Goal: Information Seeking & Learning: Check status

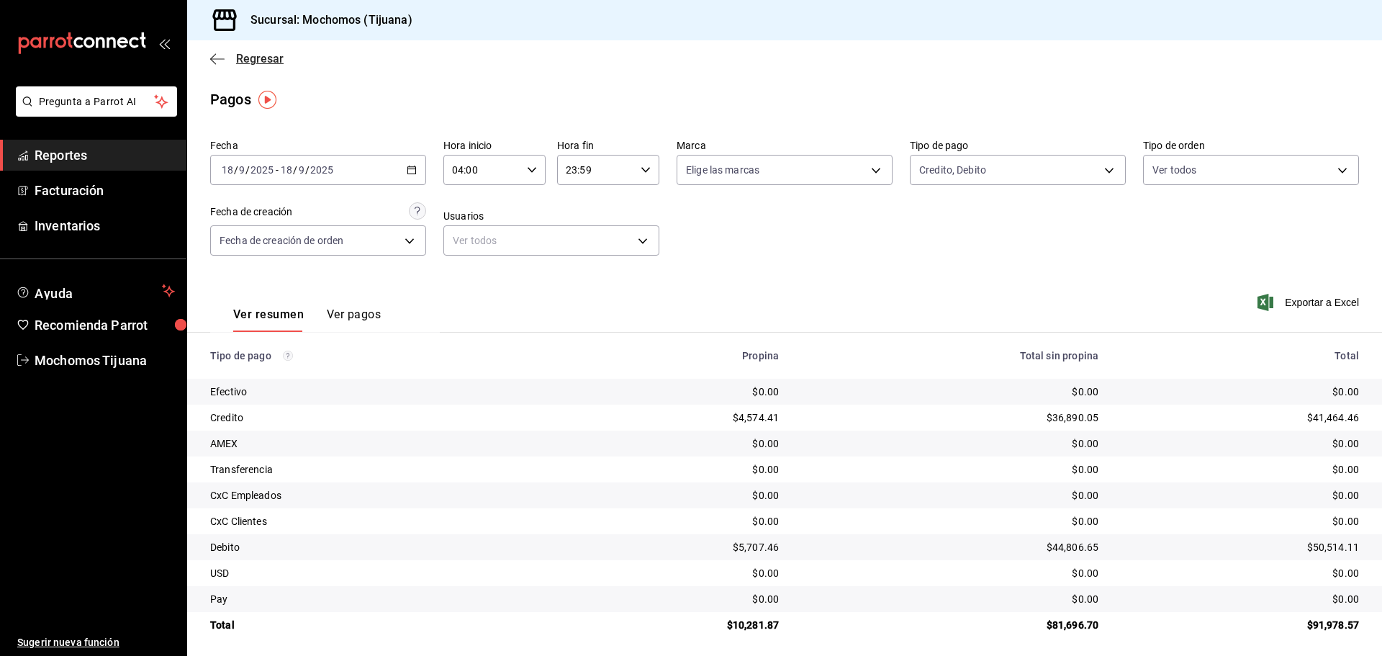
click at [273, 62] on span "Regresar" at bounding box center [260, 59] width 48 height 14
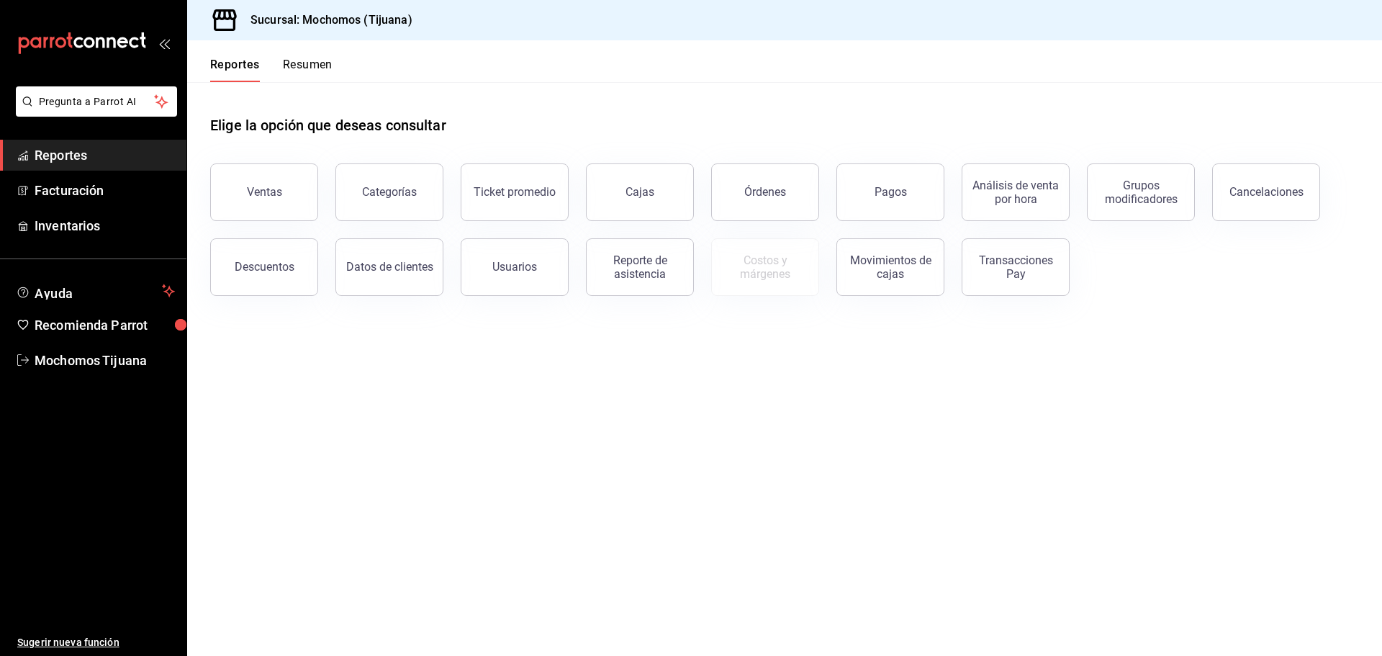
click at [273, 62] on div "Reportes Resumen" at bounding box center [271, 70] width 122 height 24
click at [232, 66] on button "Reportes" at bounding box center [235, 70] width 50 height 24
click at [885, 213] on button "Pagos" at bounding box center [891, 192] width 108 height 58
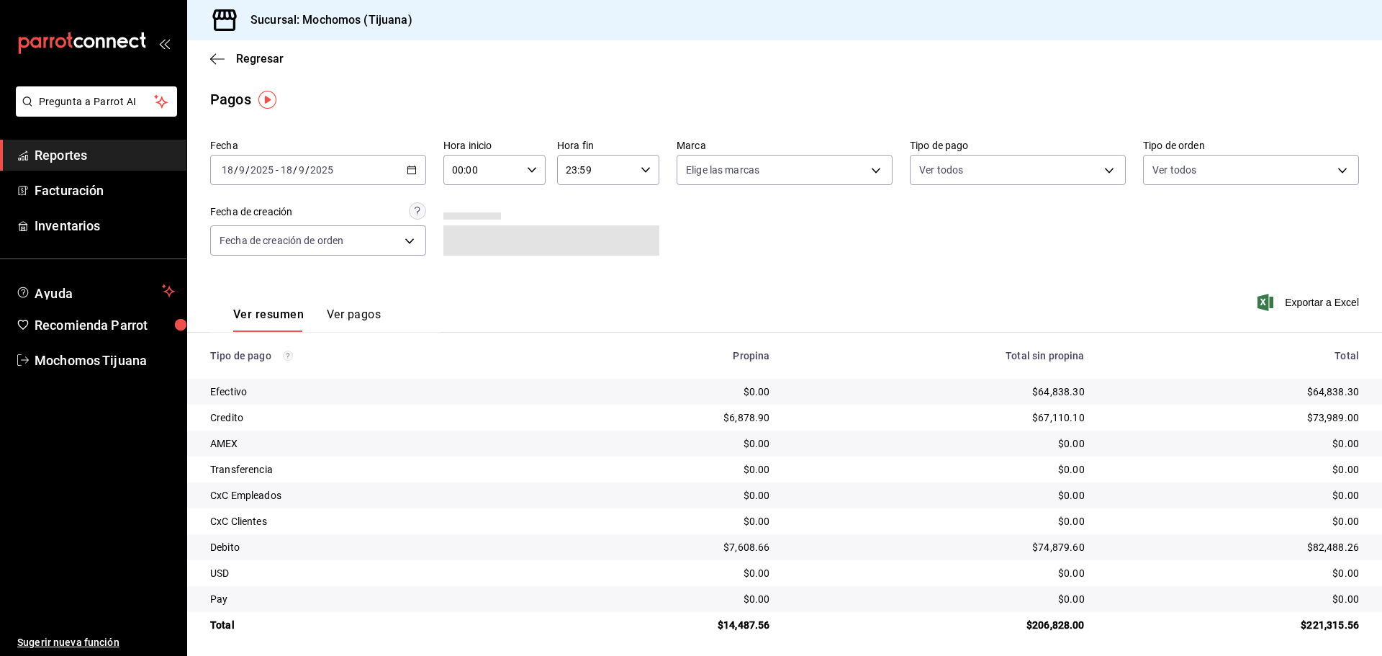
click at [531, 169] on \(Stroke\) "button" at bounding box center [532, 169] width 9 height 5
click at [467, 268] on span "04" at bounding box center [467, 273] width 28 height 12
type input "04:00"
click at [1097, 170] on div at bounding box center [691, 328] width 1382 height 656
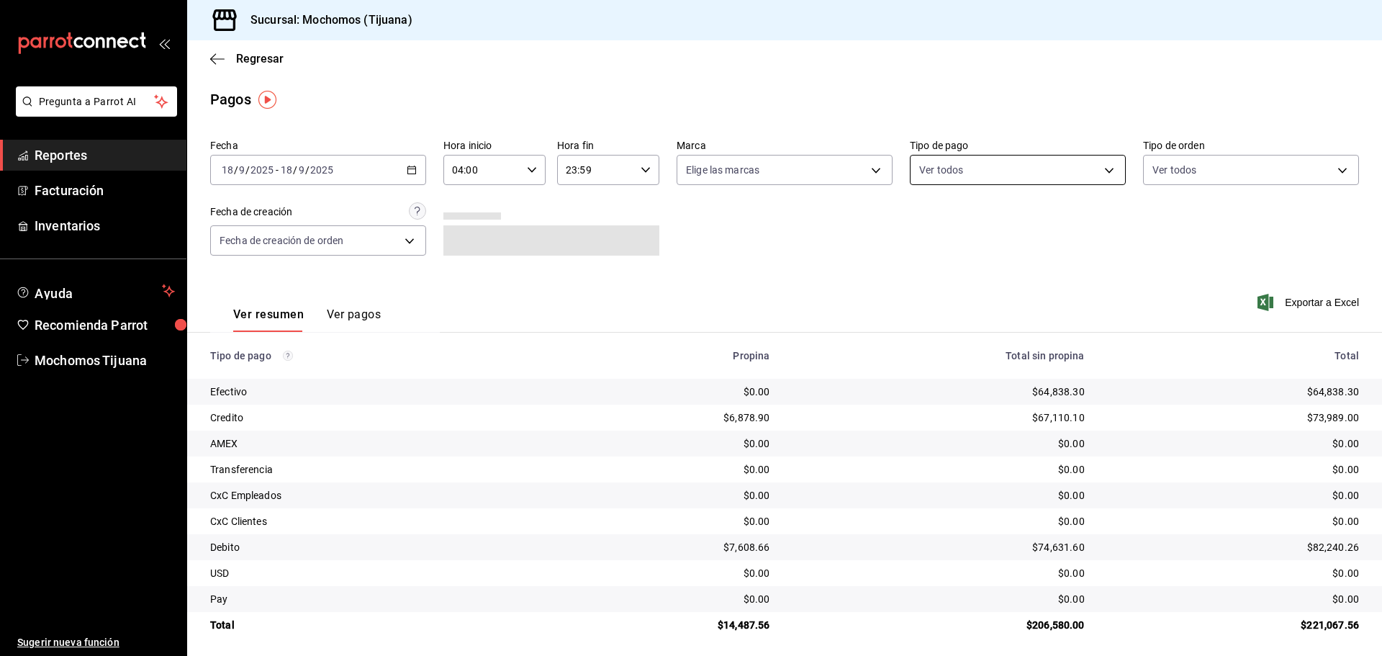
click at [1046, 176] on body "Pregunta a Parrot AI Reportes Facturación Inventarios Ayuda Recomienda Parrot M…" at bounding box center [691, 328] width 1382 height 656
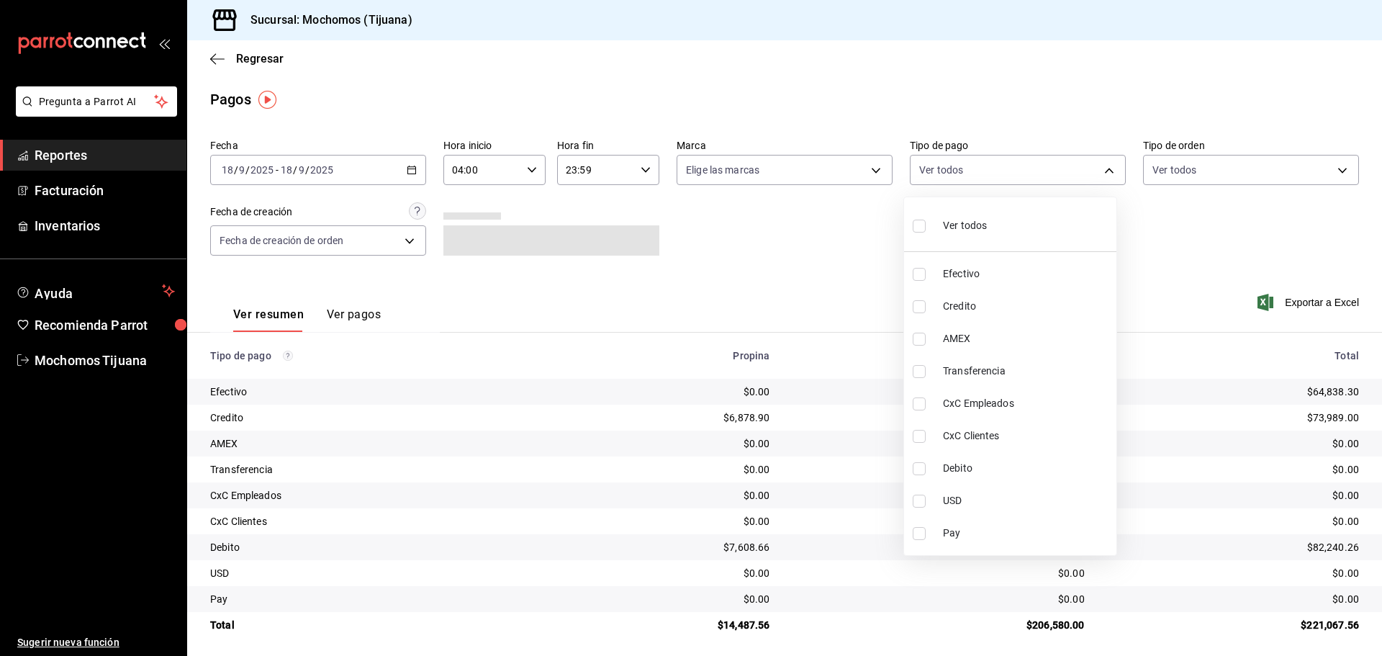
click at [922, 307] on input "checkbox" at bounding box center [919, 306] width 13 height 13
checkbox input "true"
type input "a27a072c-b141-4985-9f83-ae60dbe2196b"
click at [927, 473] on input "checkbox" at bounding box center [925, 468] width 13 height 13
checkbox input "true"
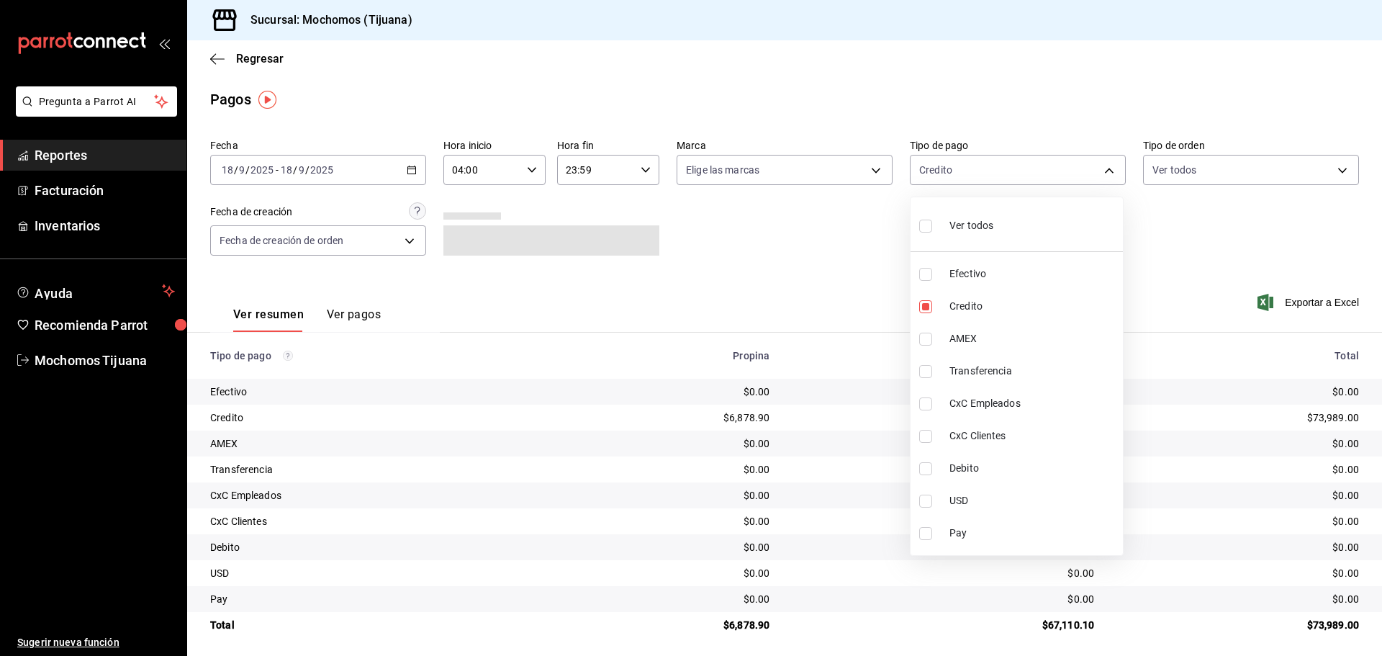
type input "a27a072c-b141-4985-9f83-ae60dbe2196b,b7370aa5-450f-4a05-bab4-2784151f97fb"
click at [774, 266] on div at bounding box center [691, 328] width 1382 height 656
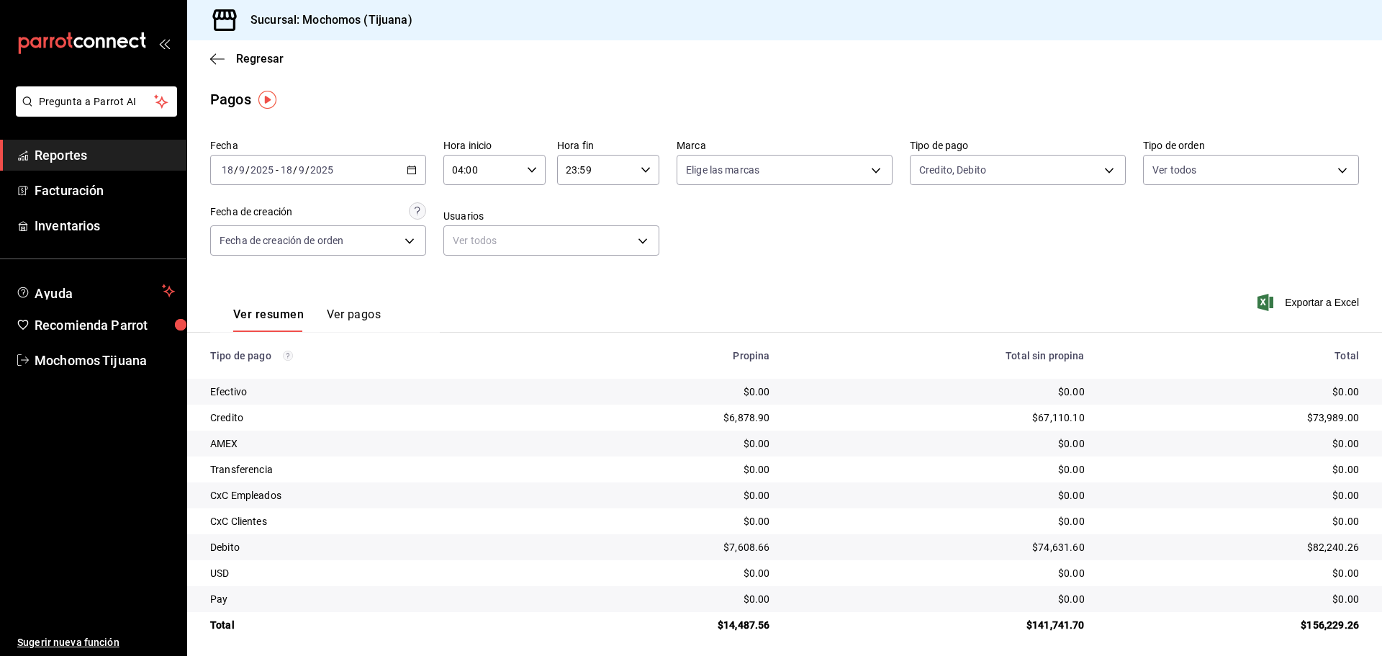
click at [532, 170] on icon "button" at bounding box center [532, 170] width 10 height 10
click at [473, 277] on span "02" at bounding box center [467, 276] width 28 height 12
type input "02:00"
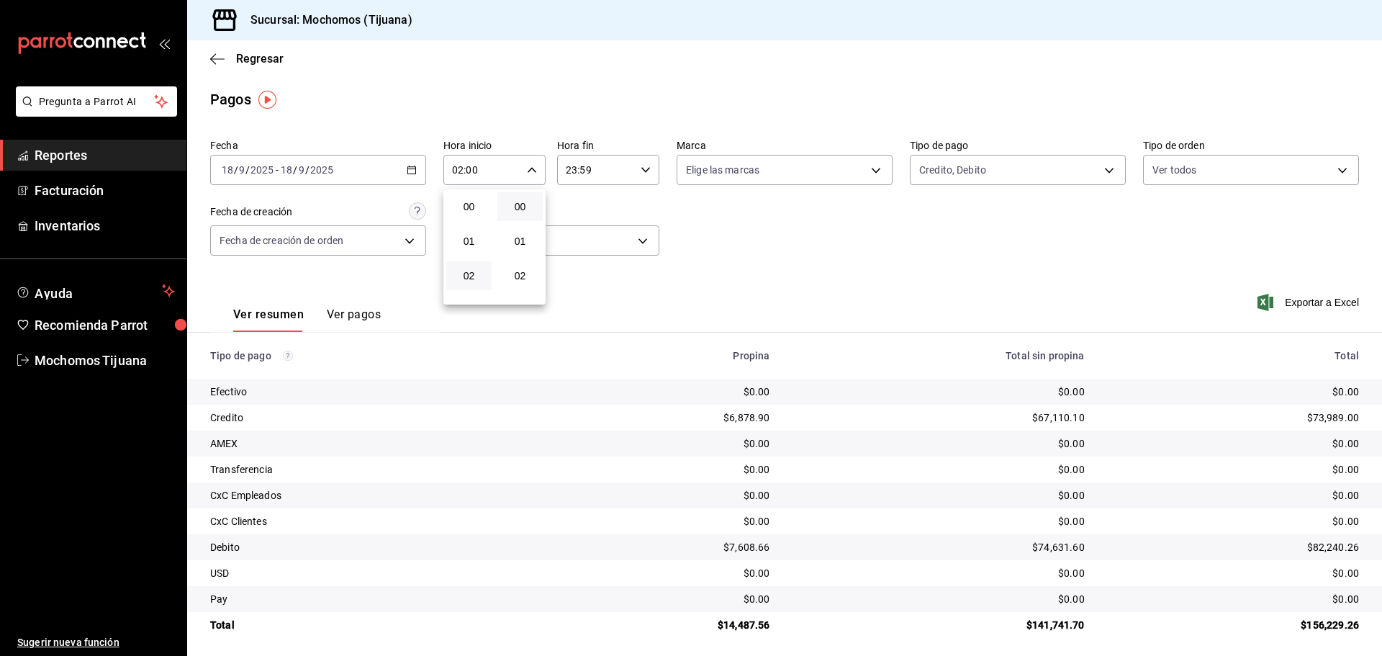
click at [364, 312] on div at bounding box center [691, 328] width 1382 height 656
click at [364, 312] on button "Ver pagos" at bounding box center [354, 319] width 54 height 24
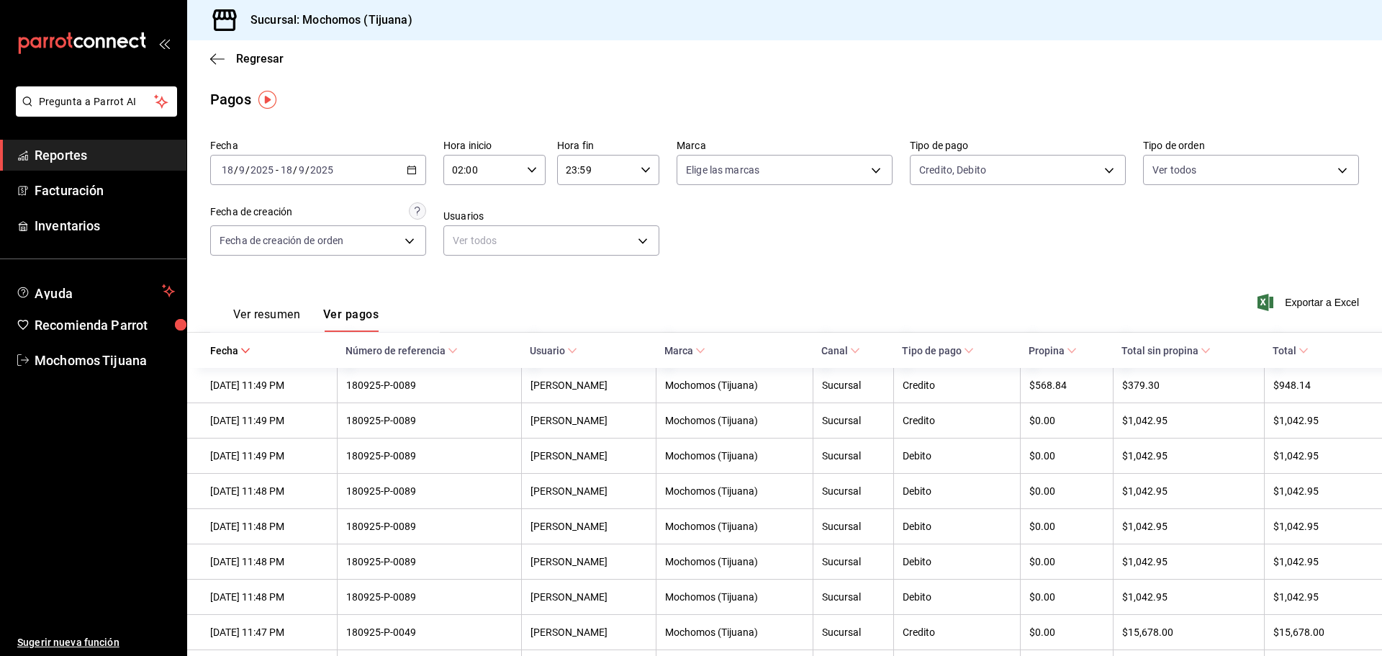
click at [1299, 351] on icon at bounding box center [1304, 351] width 10 height 10
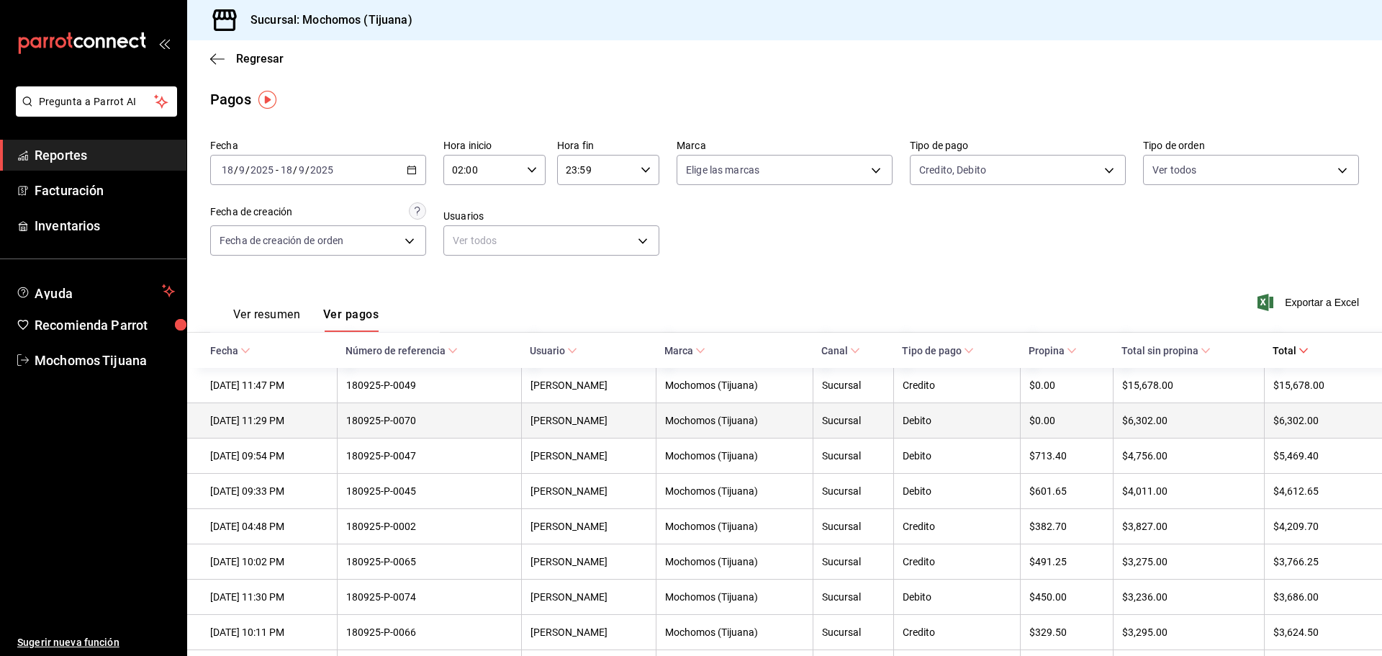
click at [255, 426] on div "[DATE] 11:29 PM" at bounding box center [269, 421] width 118 height 12
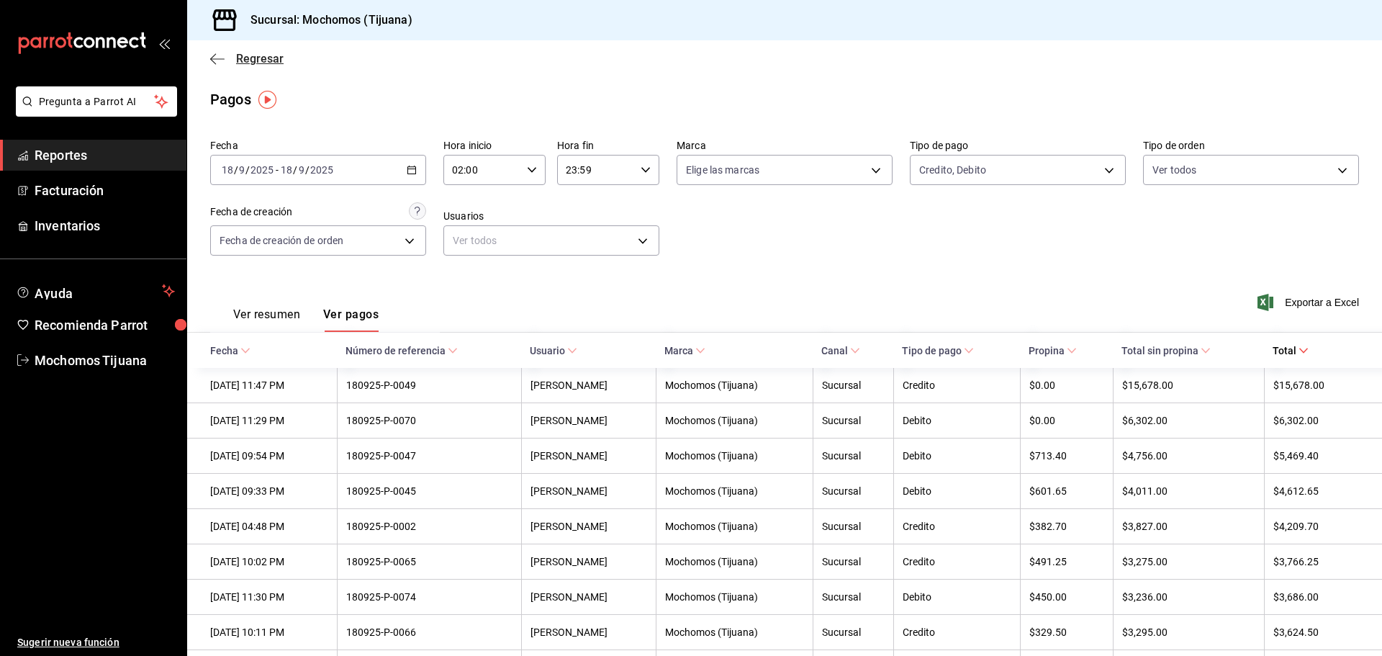
click at [260, 53] on span "Regresar" at bounding box center [260, 59] width 48 height 14
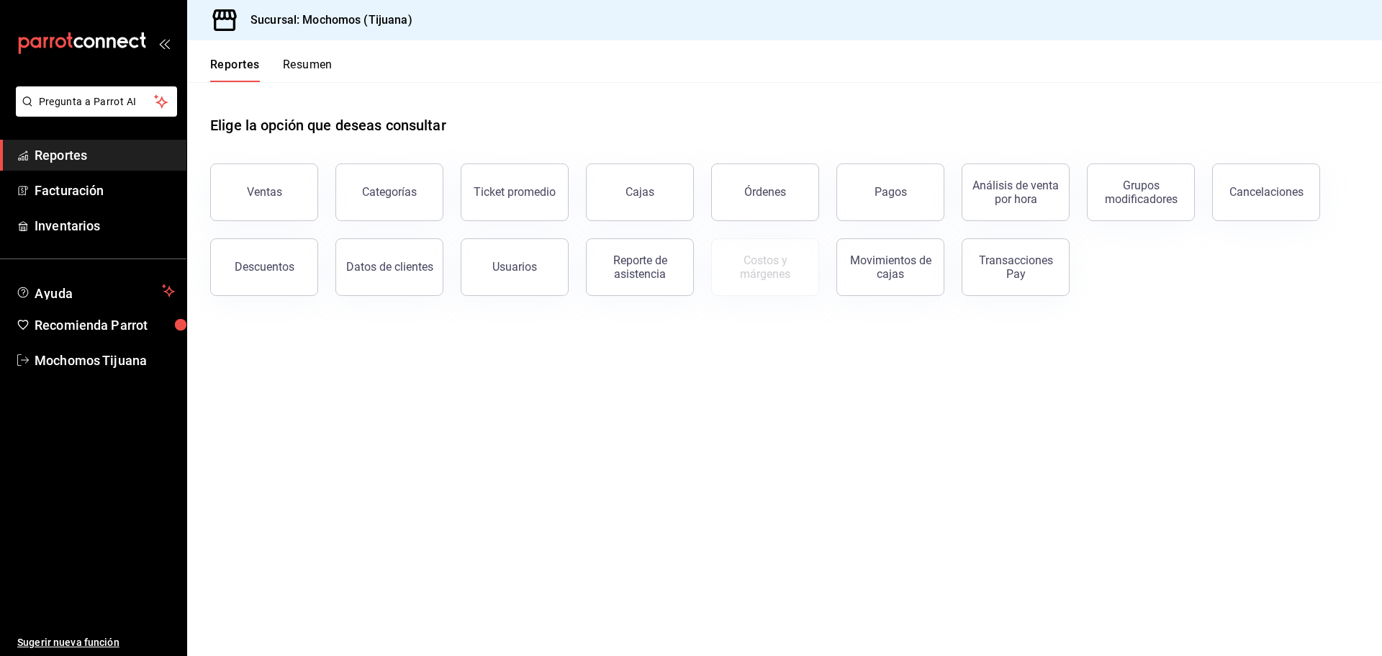
click at [301, 58] on button "Resumen" at bounding box center [308, 70] width 50 height 24
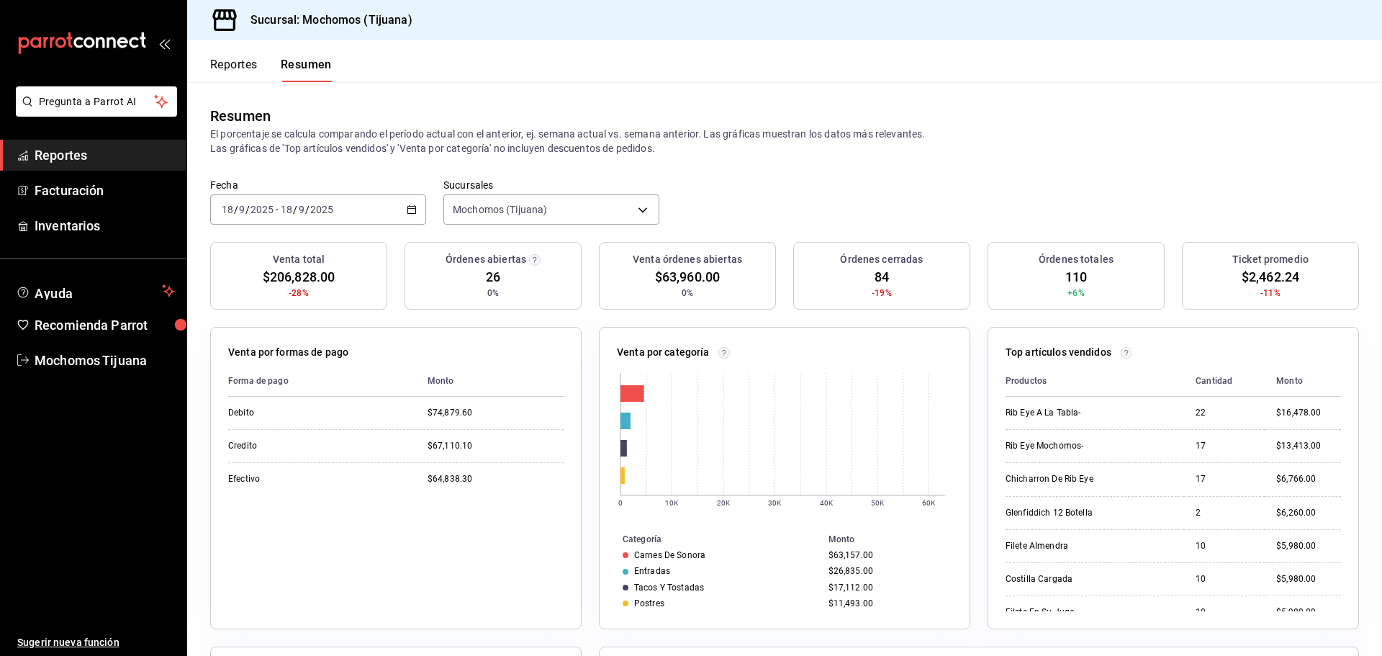
click at [248, 67] on button "Reportes" at bounding box center [234, 70] width 48 height 24
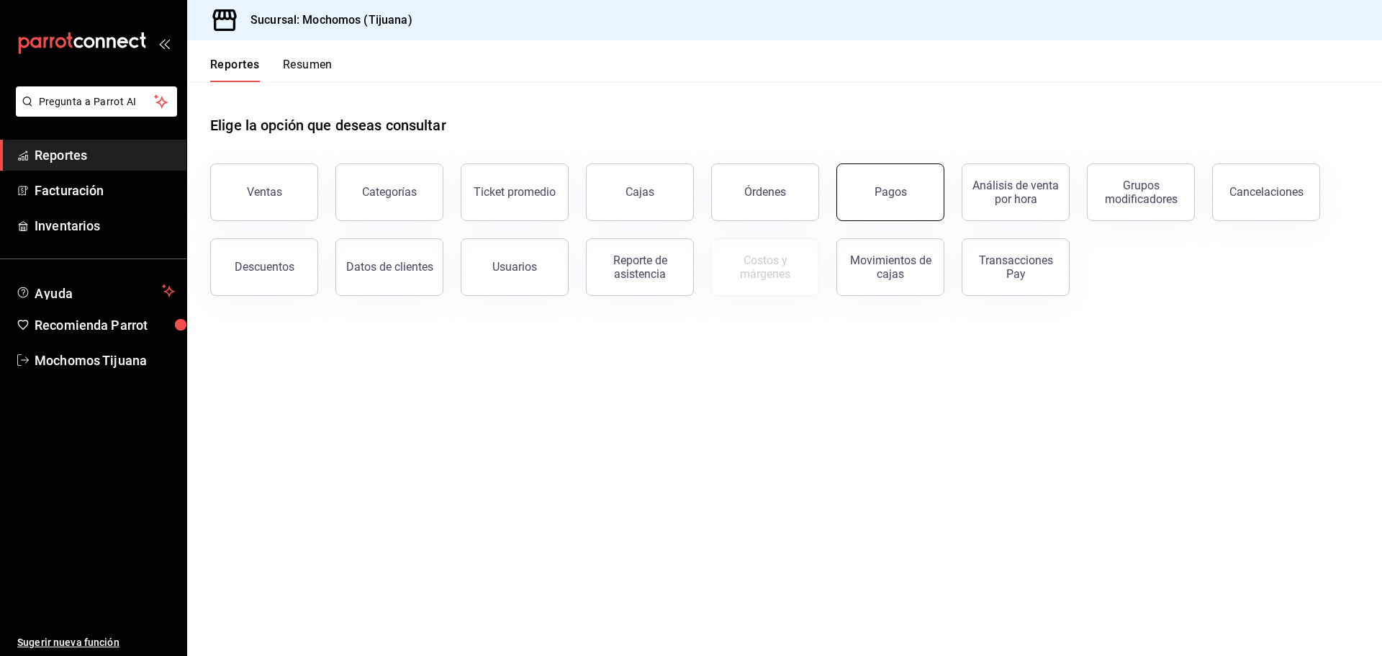
click at [905, 189] on div "Pagos" at bounding box center [891, 192] width 32 height 14
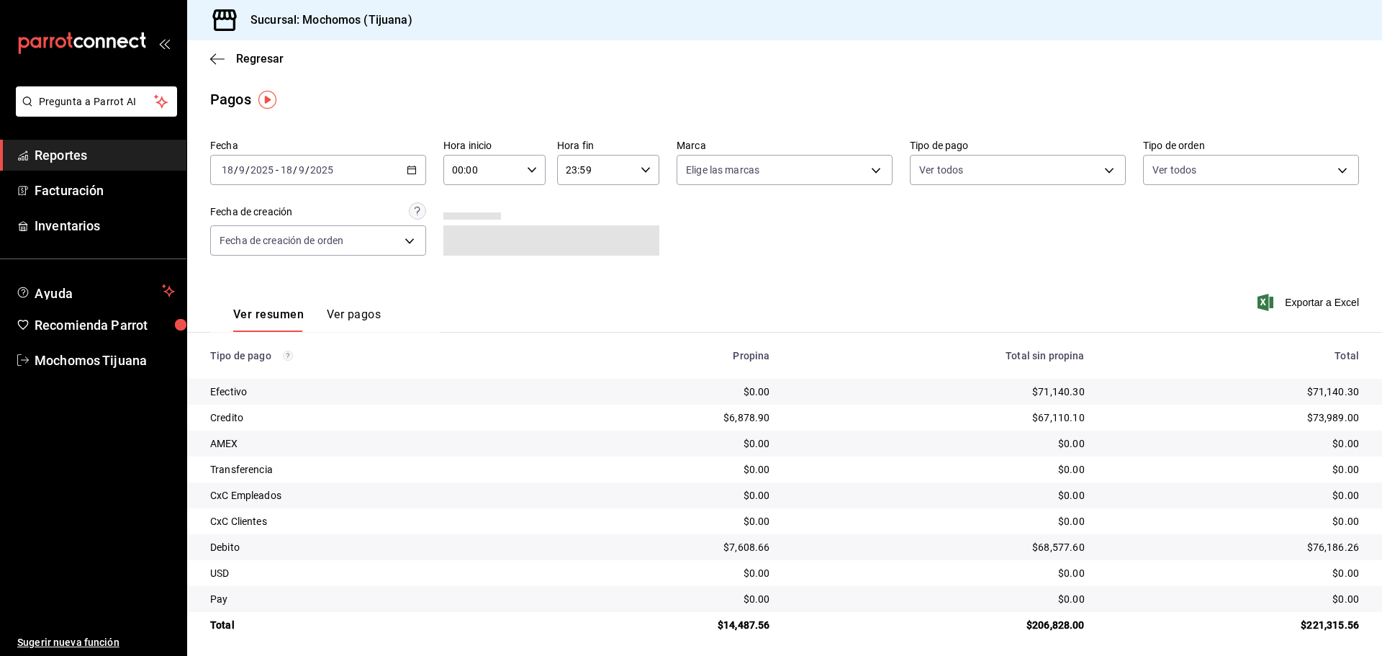
click at [534, 168] on div "00:00 Hora inicio" at bounding box center [494, 170] width 102 height 30
click at [472, 199] on span "04" at bounding box center [467, 201] width 28 height 12
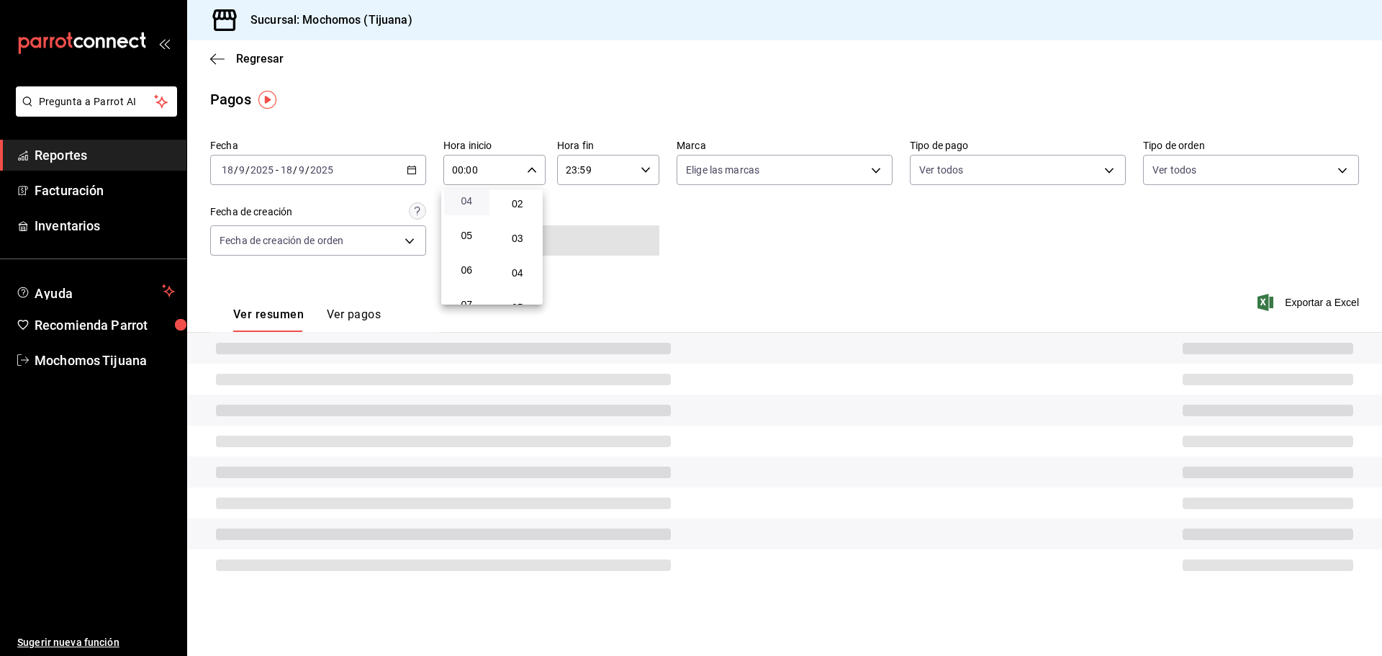
type input "04:00"
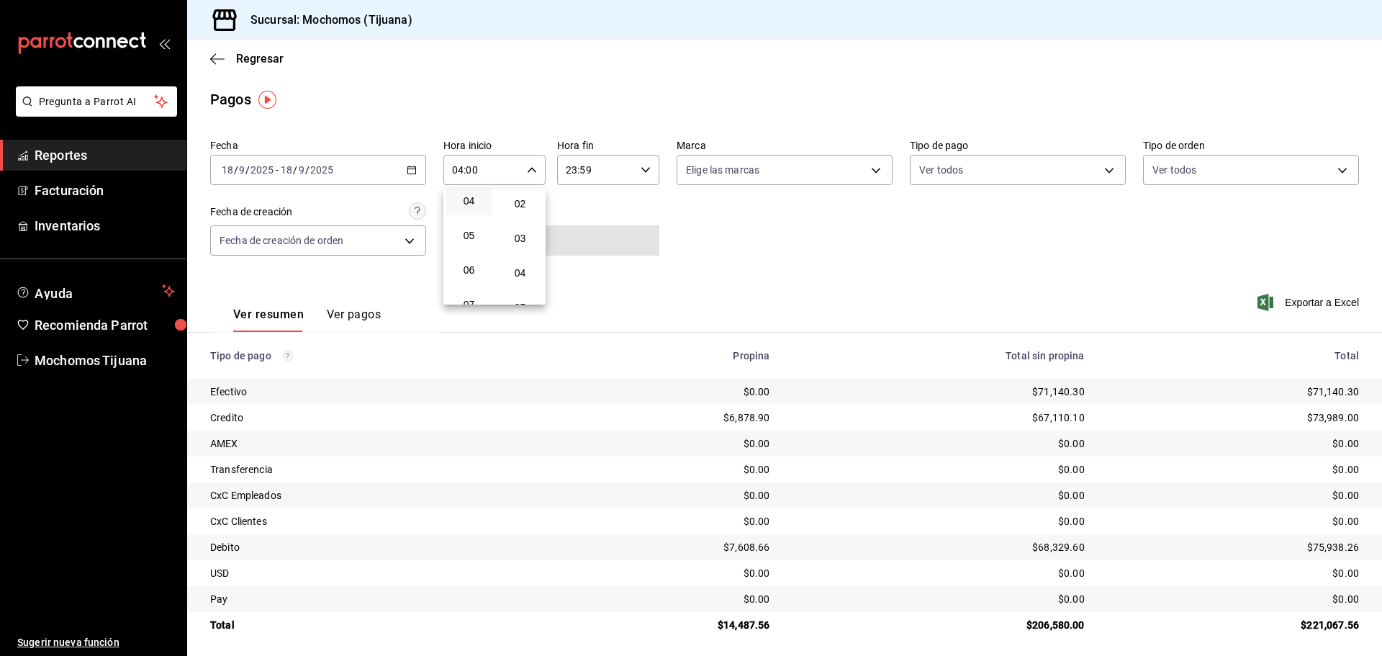
click at [1095, 170] on div at bounding box center [691, 328] width 1382 height 656
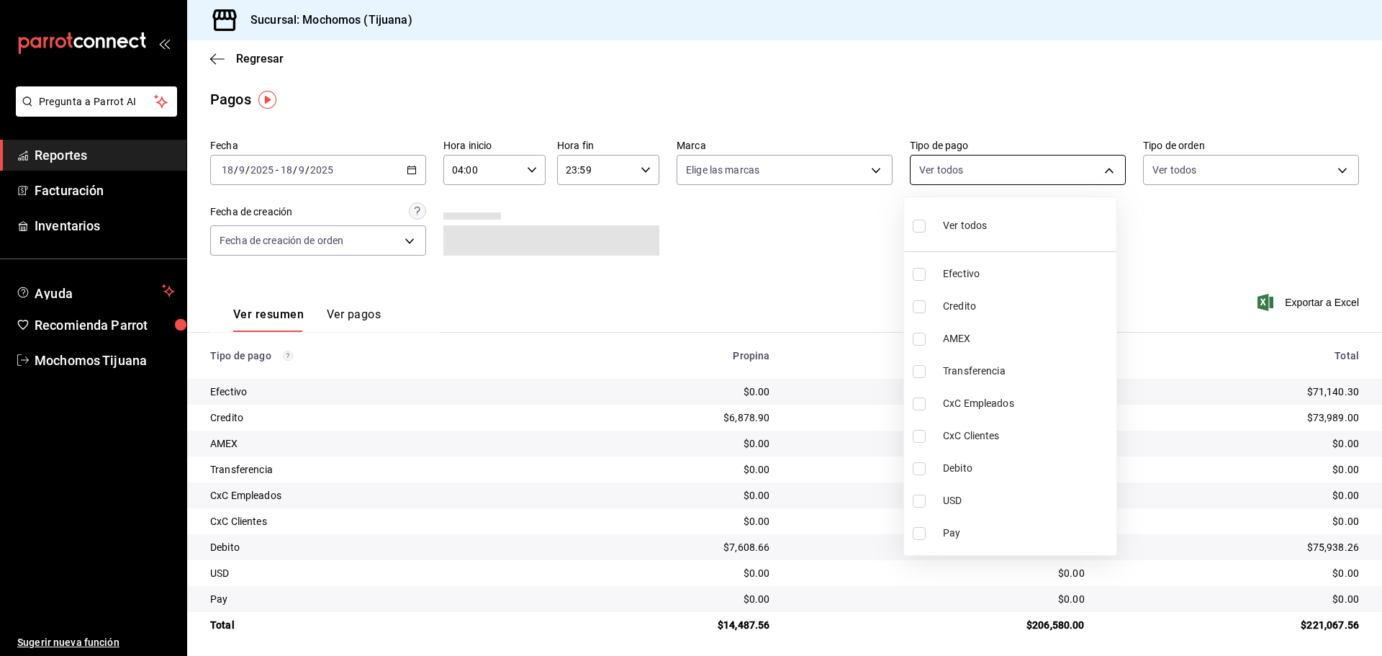
click at [1100, 168] on body "Pregunta a Parrot AI Reportes Facturación Inventarios Ayuda Recomienda Parrot M…" at bounding box center [691, 328] width 1382 height 656
click at [923, 278] on input "checkbox" at bounding box center [919, 274] width 13 height 13
checkbox input "true"
type input "e823c082-5bf3-4e6e-b961-f7623faa40a9"
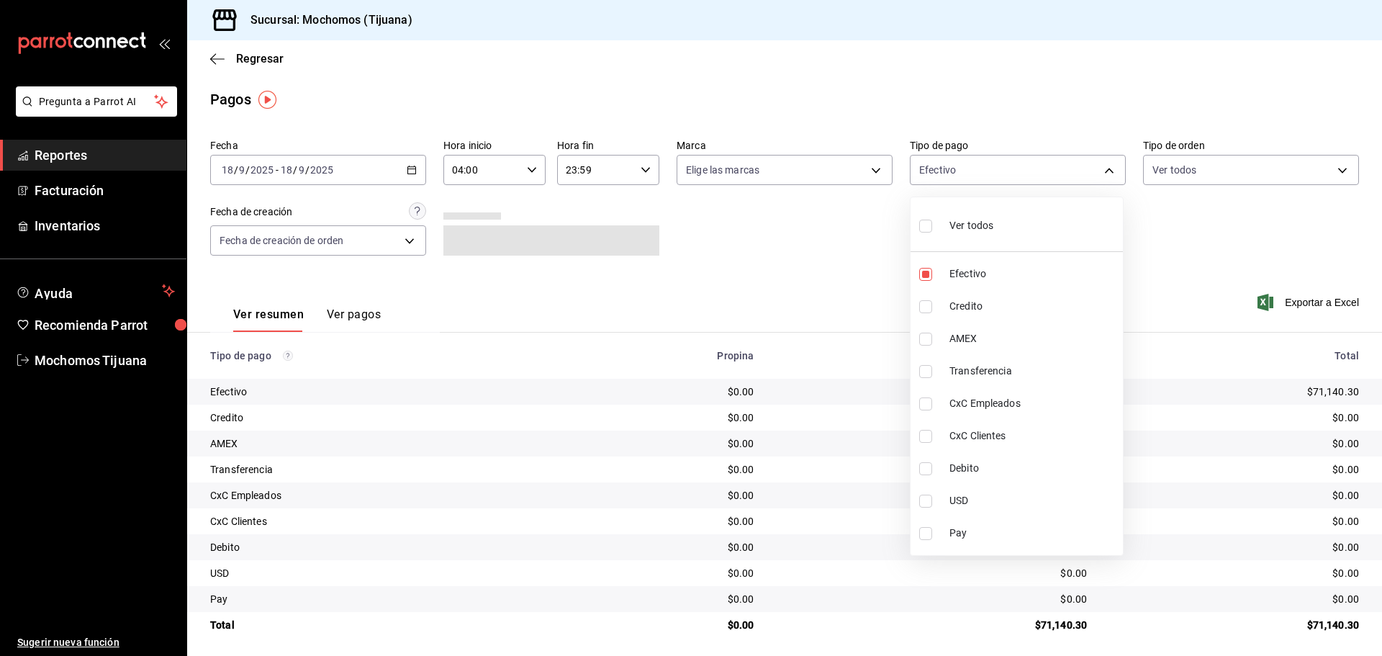
click at [925, 472] on input "checkbox" at bounding box center [925, 468] width 13 height 13
checkbox input "true"
type input "e823c082-5bf3-4e6e-b961-f7623faa40a9,b7370aa5-450f-4a05-bab4-2784151f97fb"
click at [844, 315] on div at bounding box center [691, 328] width 1382 height 656
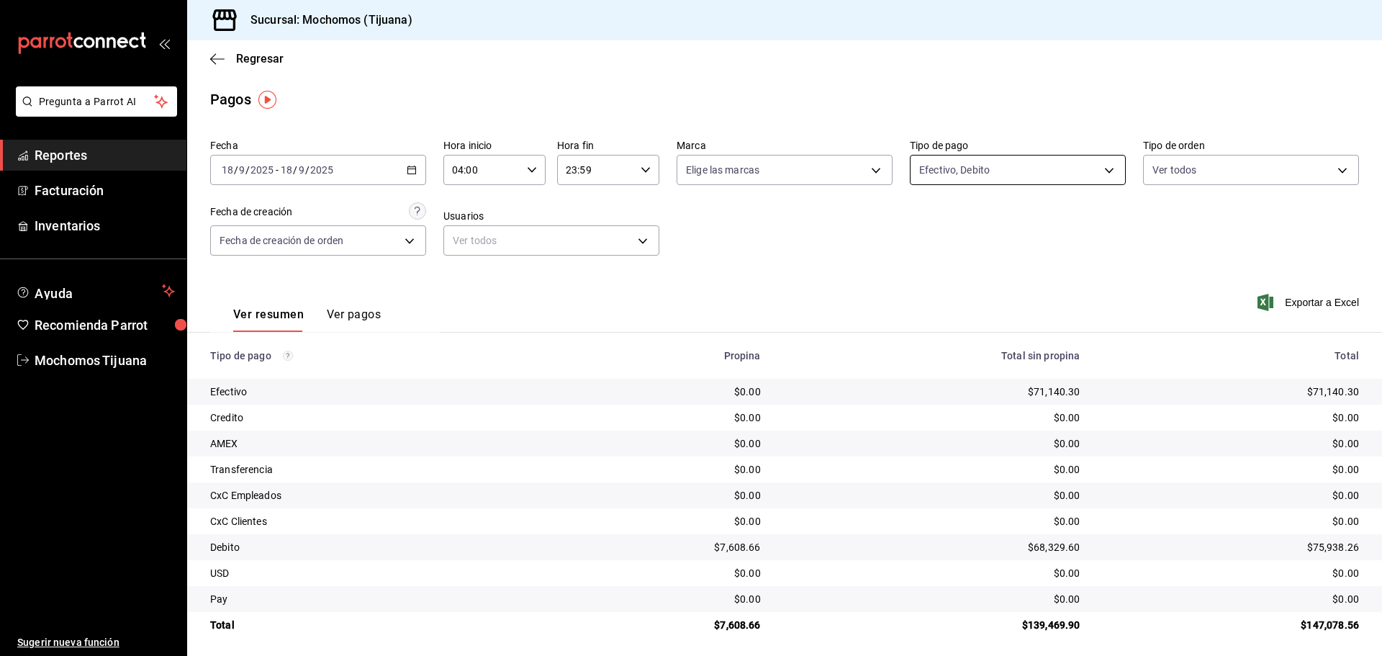
click at [1104, 167] on body "Pregunta a Parrot AI Reportes Facturación Inventarios Ayuda Recomienda Parrot M…" at bounding box center [691, 328] width 1382 height 656
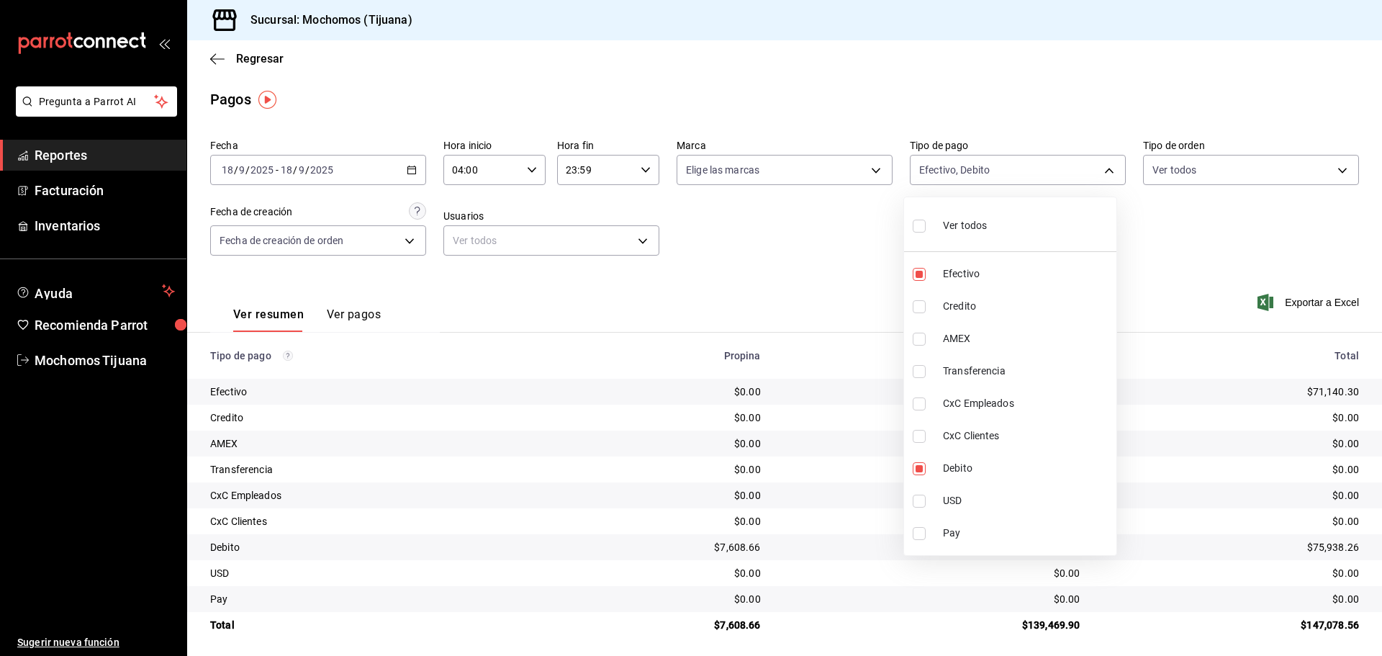
click at [922, 311] on input "checkbox" at bounding box center [919, 306] width 13 height 13
checkbox input "true"
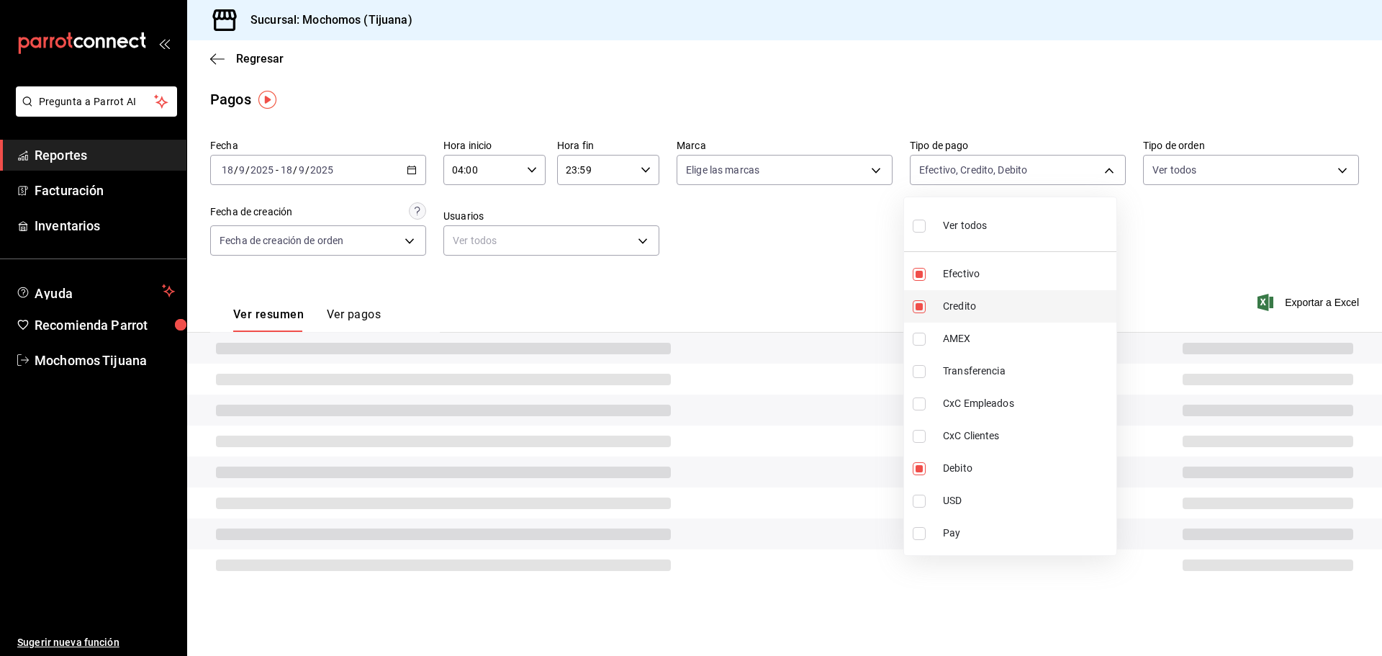
type input "e823c082-5bf3-4e6e-b961-f7623faa40a9,b7370aa5-450f-4a05-bab4-2784151f97fb,a27a0…"
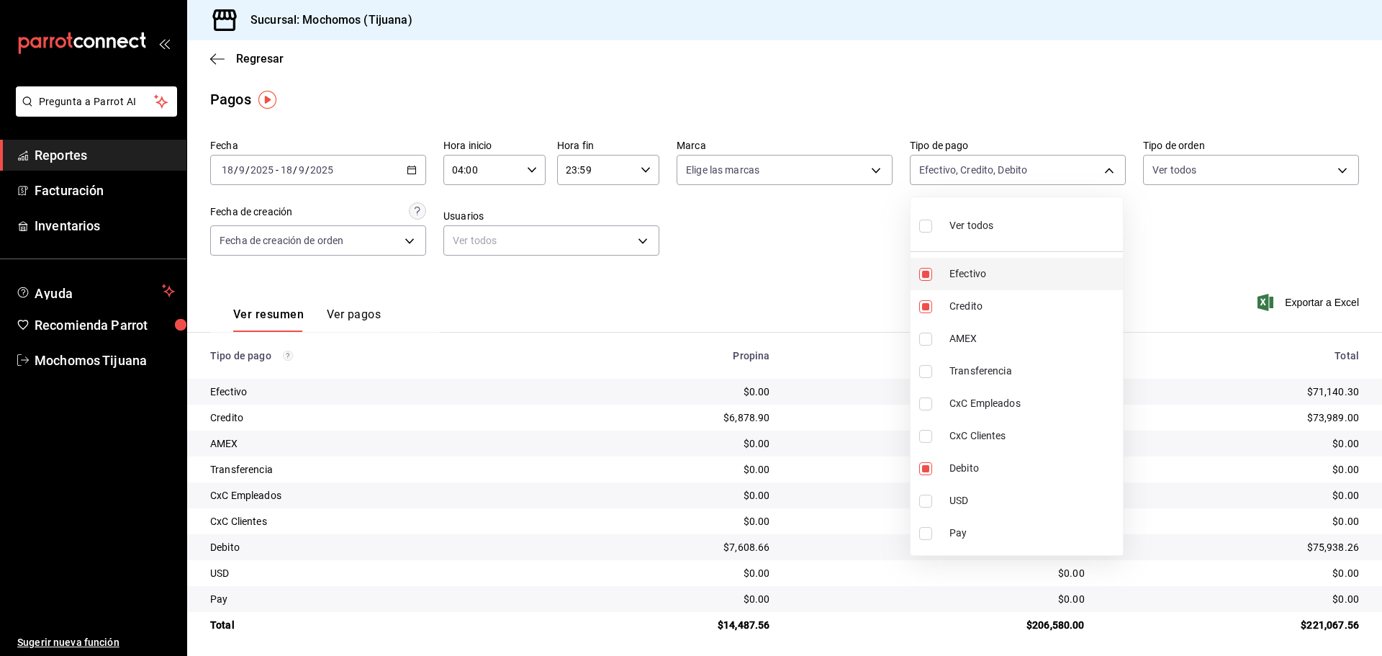
click at [923, 275] on input "checkbox" at bounding box center [925, 274] width 13 height 13
checkbox input "false"
type input "b7370aa5-450f-4a05-bab4-2784151f97fb,a27a072c-b141-4985-9f83-ae60dbe2196b"
click at [821, 281] on div at bounding box center [691, 328] width 1382 height 656
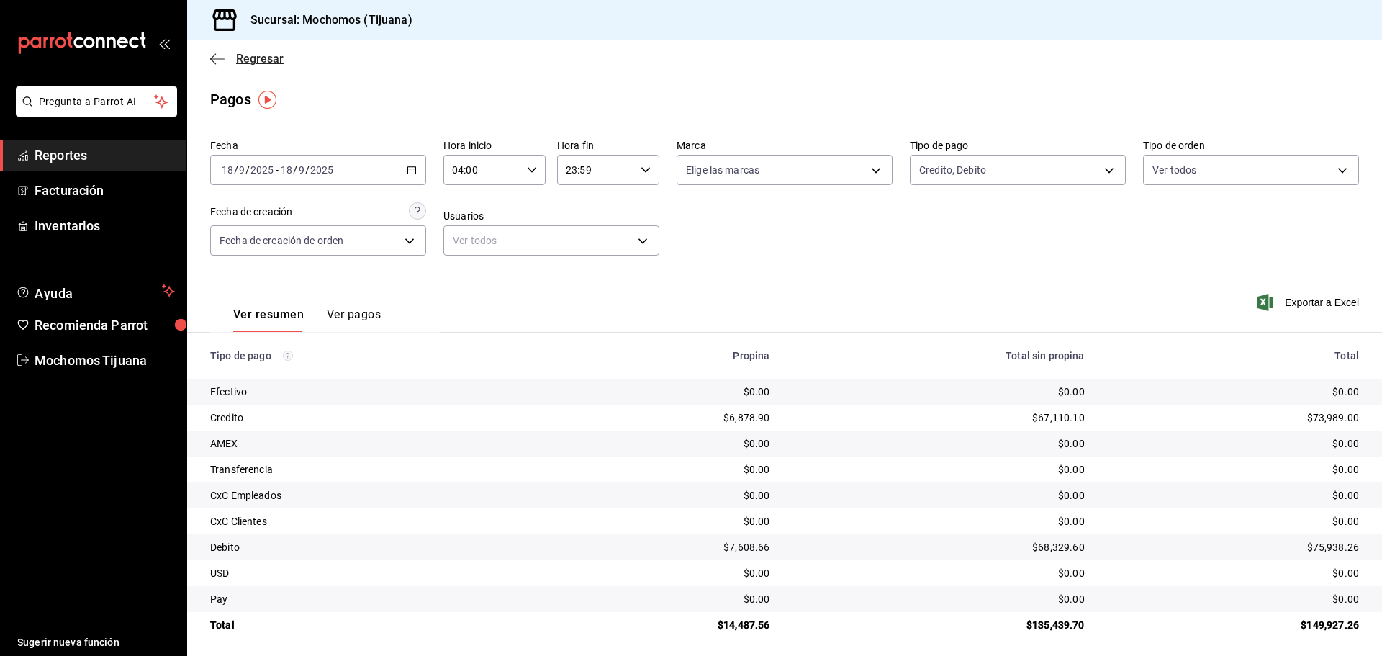
click at [243, 57] on span "Regresar" at bounding box center [260, 59] width 48 height 14
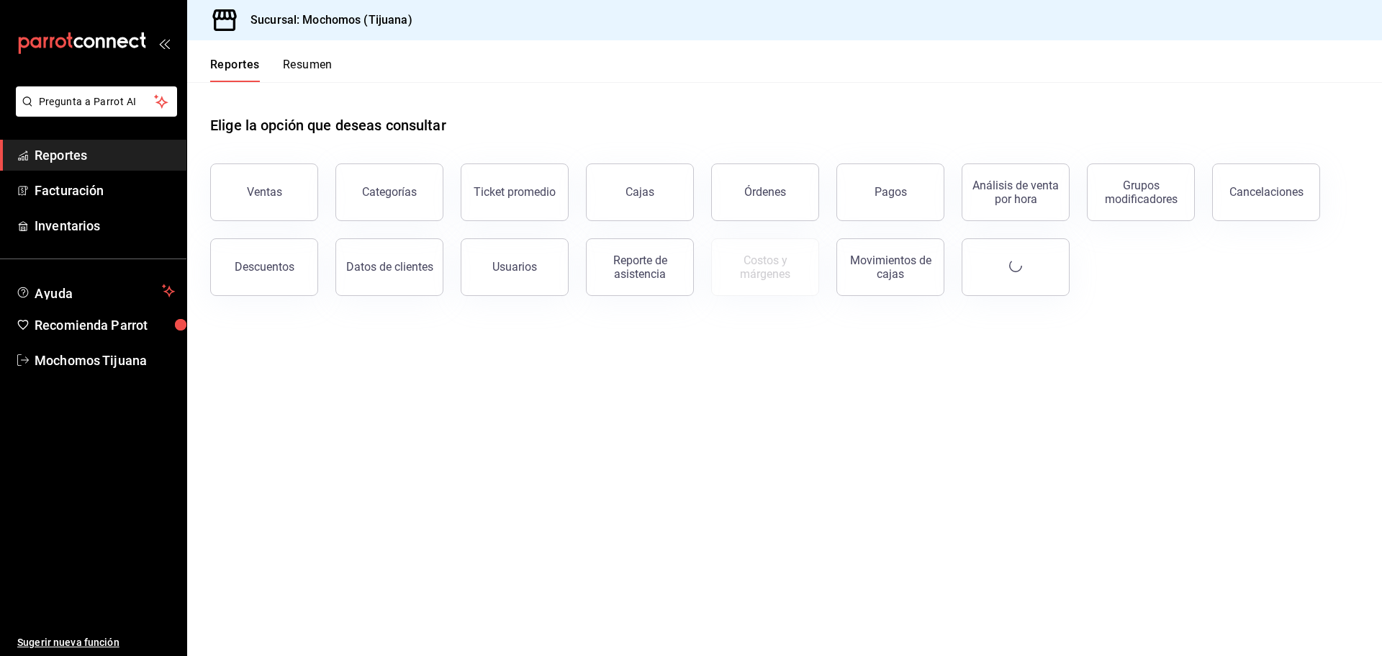
click at [243, 57] on div "Reportes Resumen" at bounding box center [259, 61] width 145 height 42
click at [228, 60] on button "Reportes" at bounding box center [235, 70] width 50 height 24
click at [228, 62] on button "Reportes" at bounding box center [235, 70] width 50 height 24
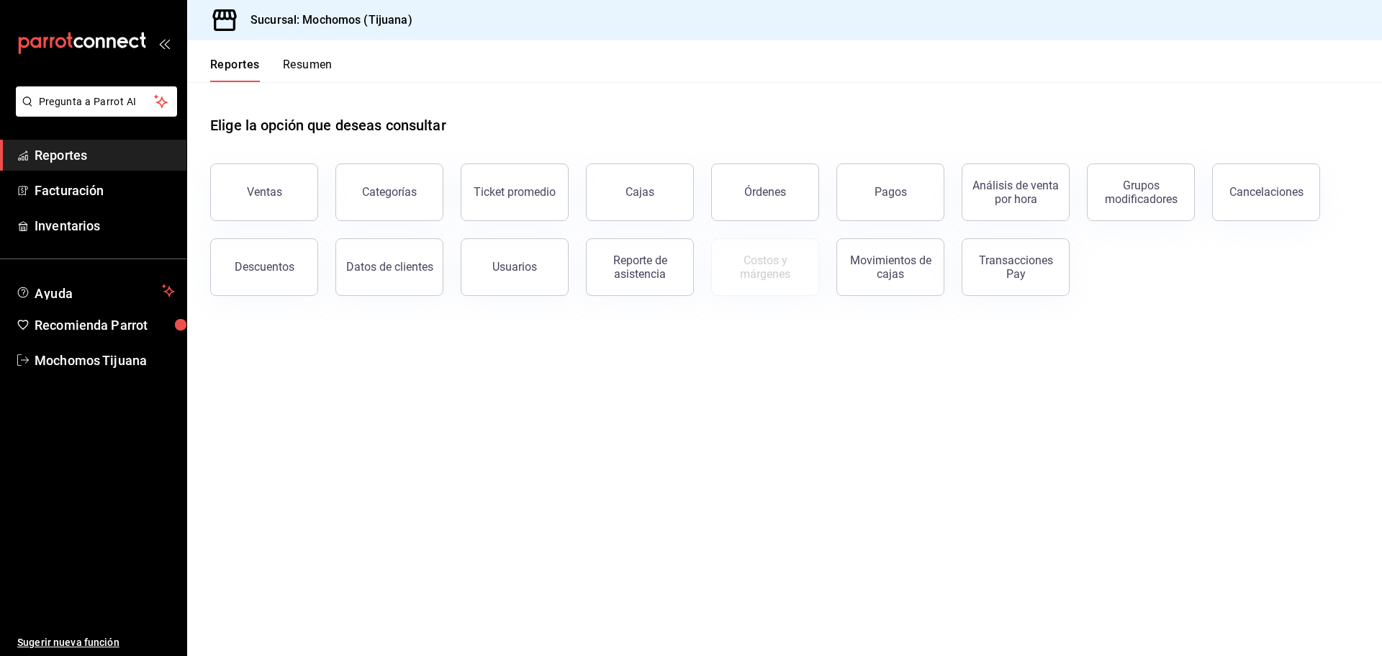
click at [228, 62] on button "Reportes" at bounding box center [235, 70] width 50 height 24
click at [946, 206] on div "Análisis de venta por hora" at bounding box center [1007, 183] width 125 height 75
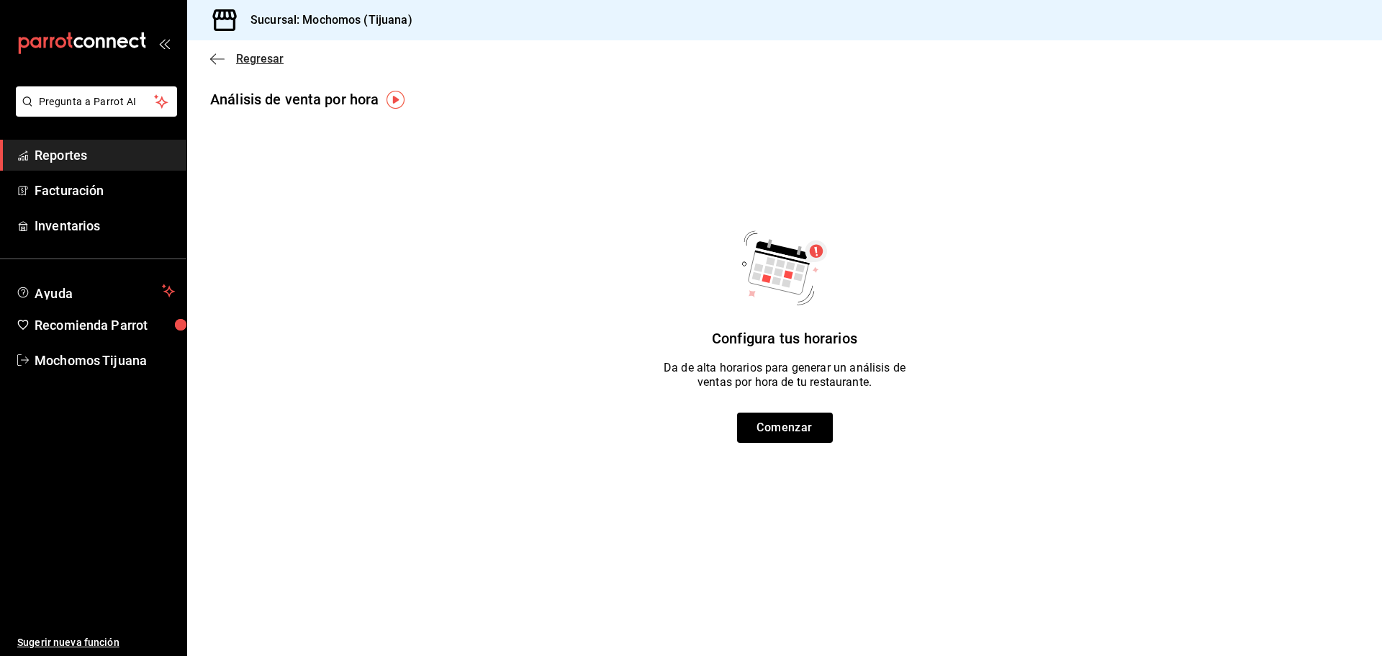
click at [253, 53] on span "Regresar" at bounding box center [260, 59] width 48 height 14
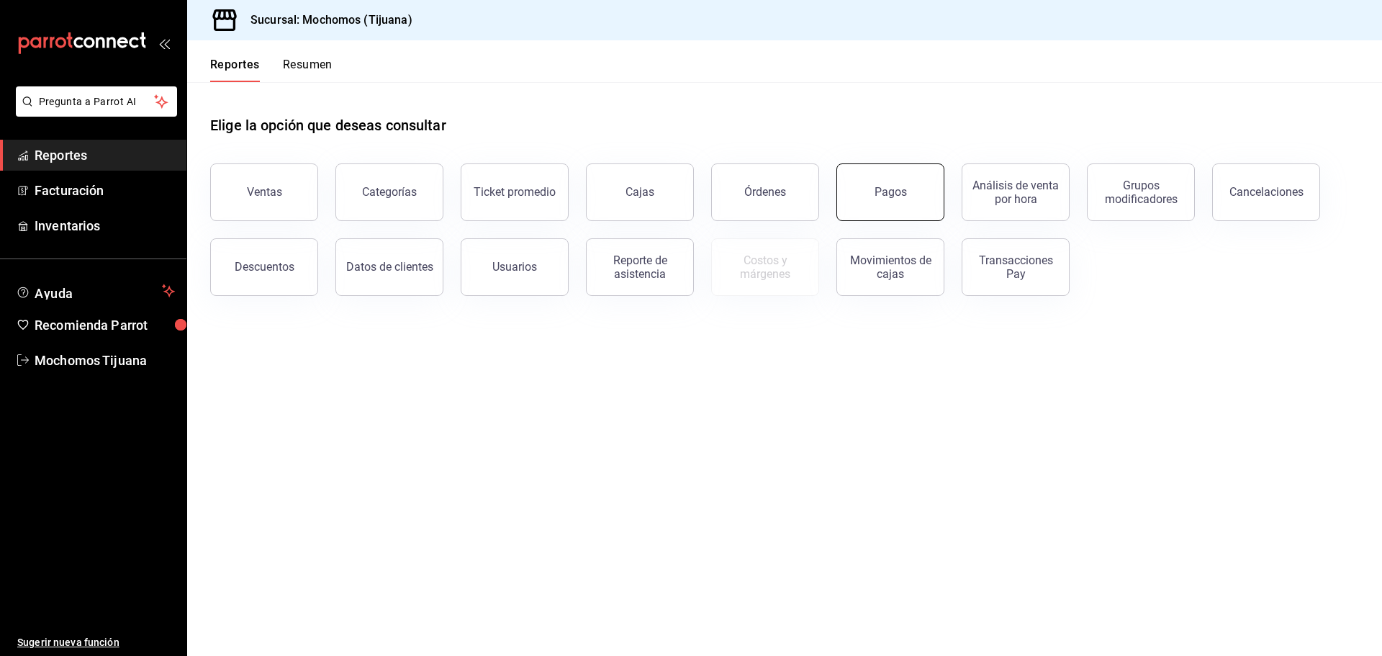
click at [887, 203] on button "Pagos" at bounding box center [891, 192] width 108 height 58
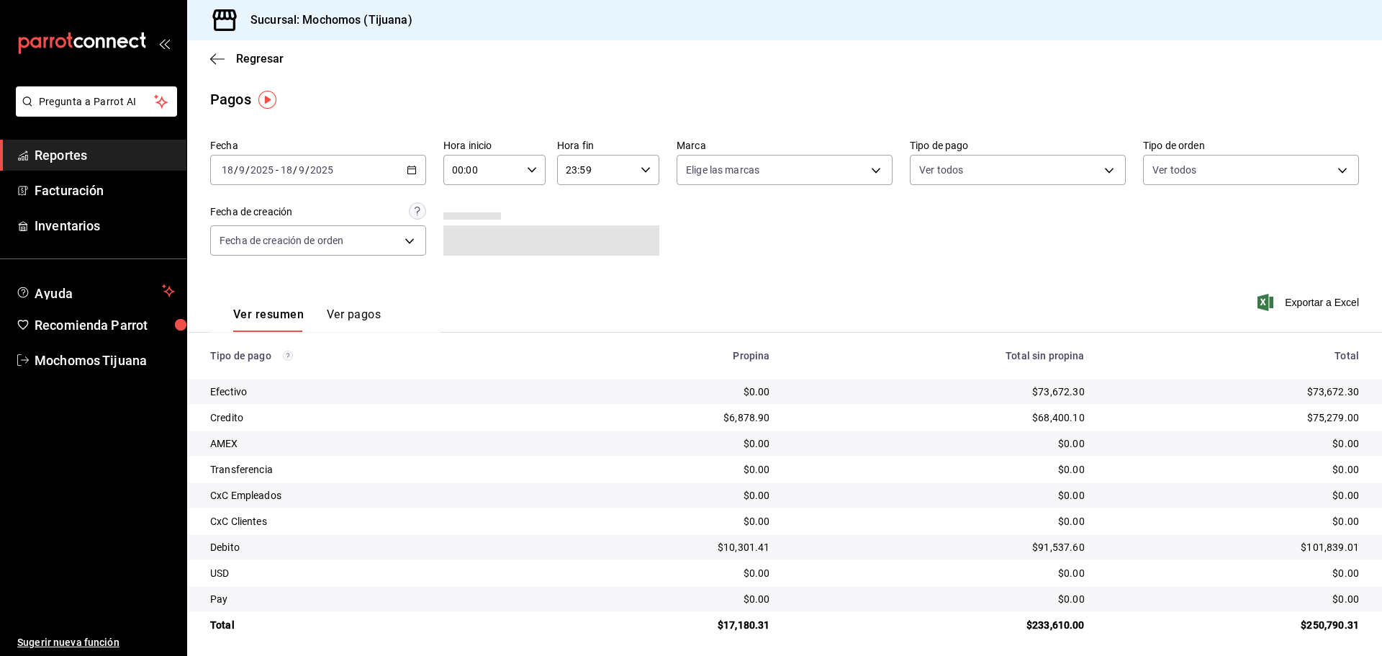
click at [528, 168] on \(Stroke\) "button" at bounding box center [532, 169] width 9 height 5
click at [466, 272] on span "04" at bounding box center [467, 273] width 28 height 12
type input "04:00"
click at [1100, 177] on div at bounding box center [691, 328] width 1382 height 656
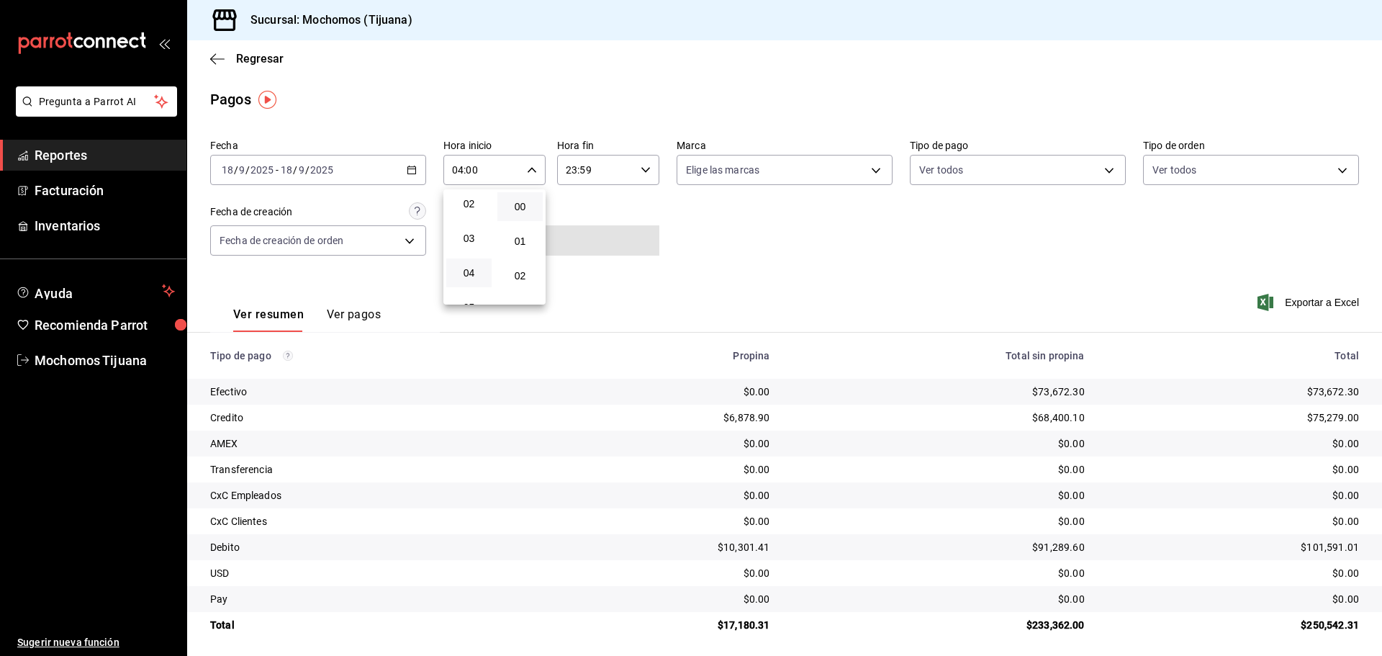
click at [1100, 177] on div at bounding box center [691, 328] width 1382 height 656
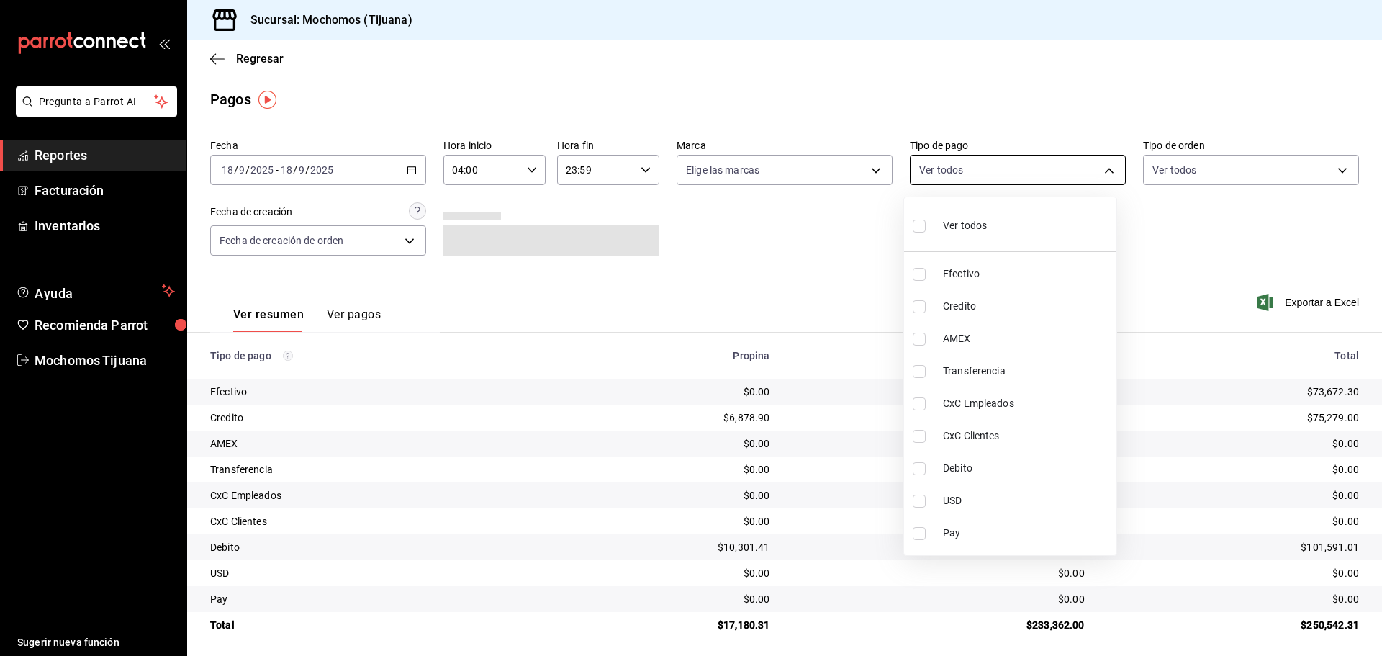
click at [1106, 164] on body "Pregunta a Parrot AI Reportes Facturación Inventarios Ayuda Recomienda Parrot M…" at bounding box center [691, 328] width 1382 height 656
click at [923, 306] on input "checkbox" at bounding box center [919, 306] width 13 height 13
checkbox input "true"
type input "a27a072c-b141-4985-9f83-ae60dbe2196b"
click at [924, 469] on input "checkbox" at bounding box center [925, 468] width 13 height 13
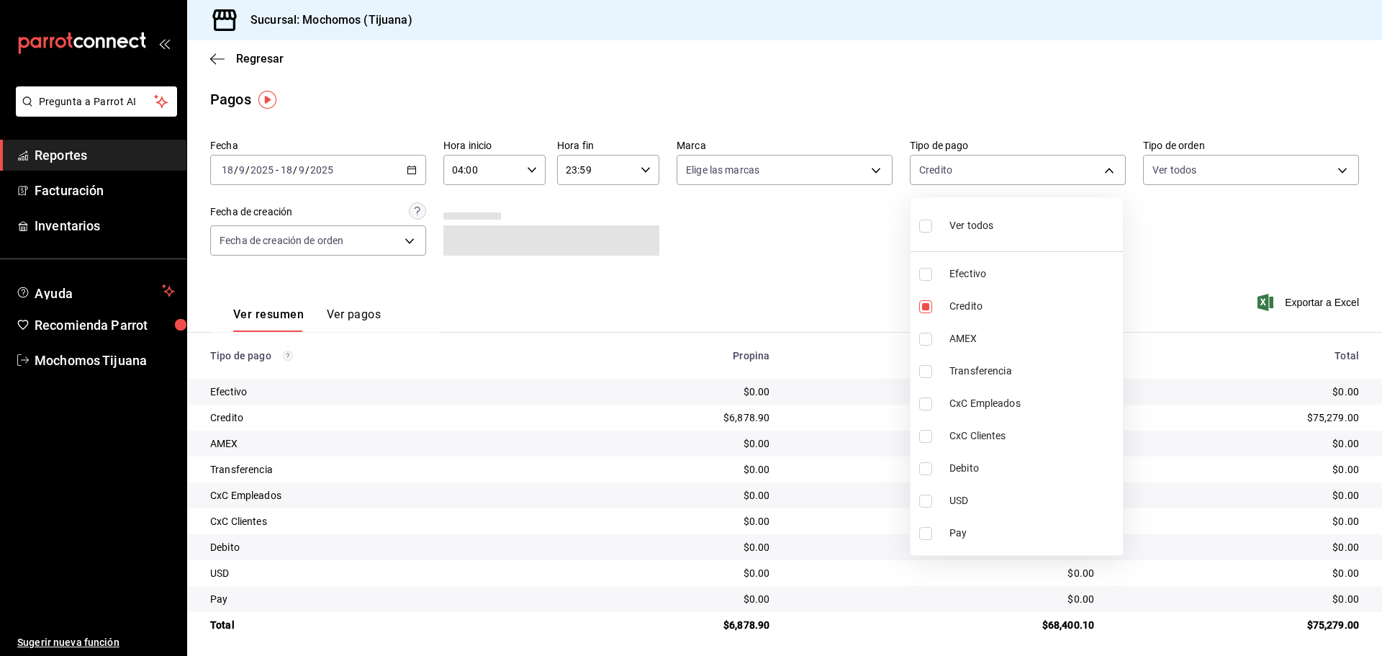
checkbox input "true"
type input "a27a072c-b141-4985-9f83-ae60dbe2196b,b7370aa5-450f-4a05-bab4-2784151f97fb"
click at [245, 58] on div at bounding box center [691, 328] width 1382 height 656
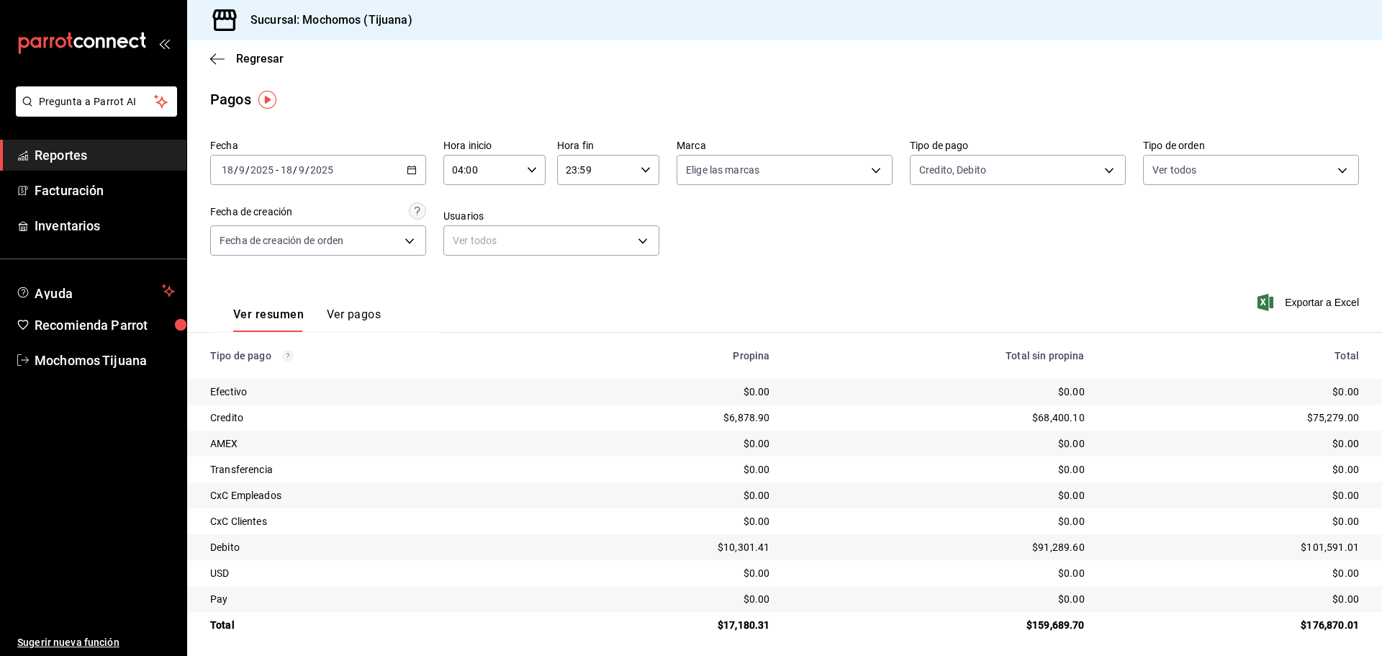
click at [230, 66] on div "Regresar" at bounding box center [784, 58] width 1195 height 37
click at [242, 59] on span "Regresar" at bounding box center [260, 59] width 48 height 14
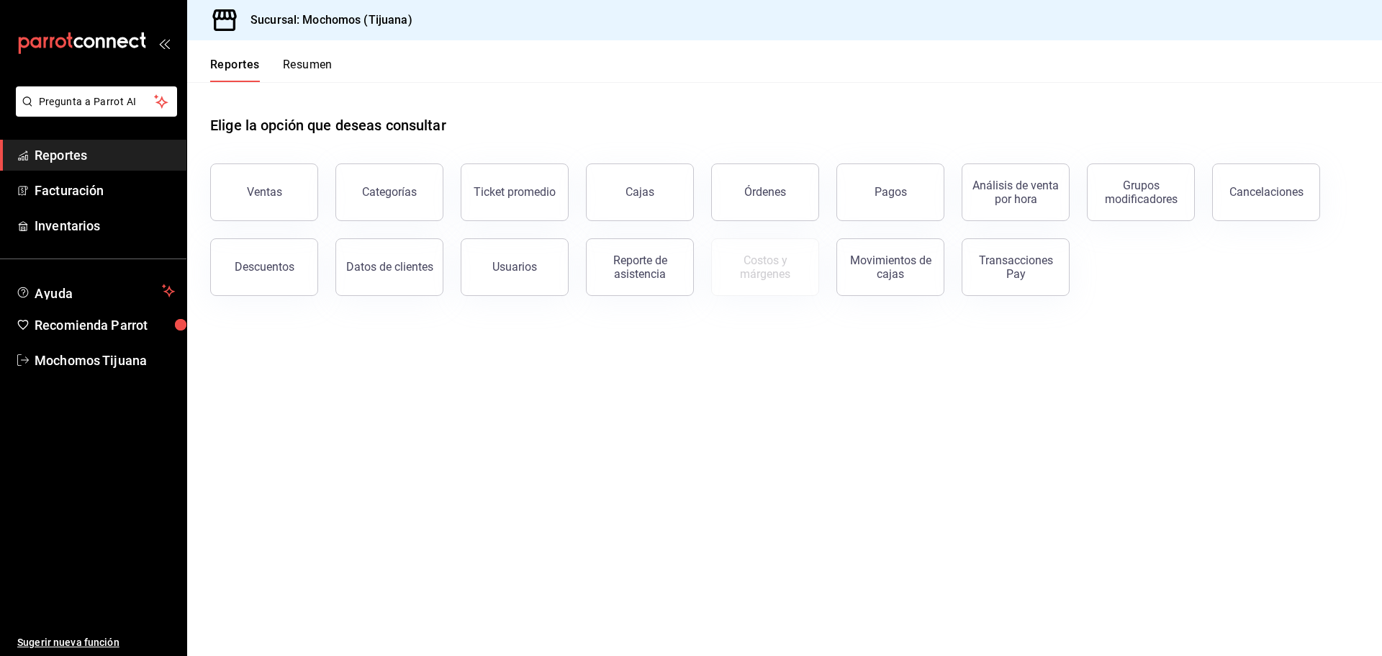
click at [232, 63] on button "Reportes" at bounding box center [235, 70] width 50 height 24
click at [872, 186] on button "Pagos" at bounding box center [891, 192] width 108 height 58
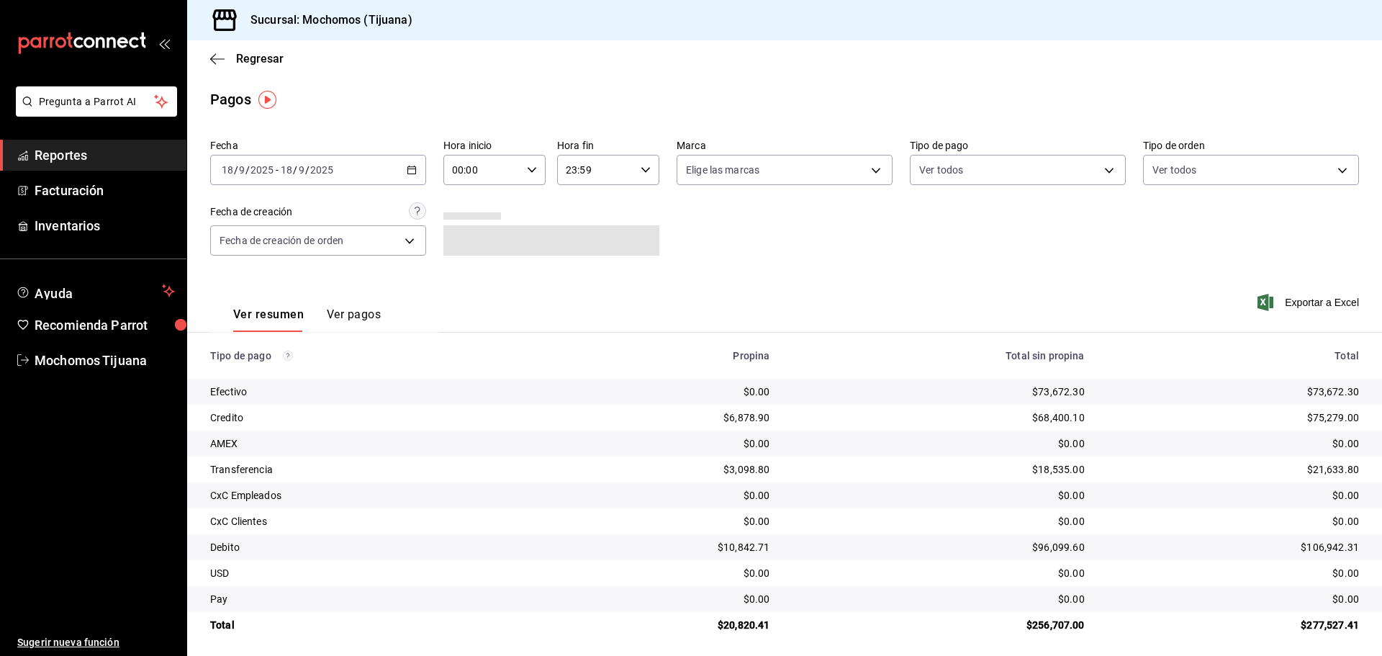
click at [536, 172] on div "00:00 Hora inicio" at bounding box center [494, 170] width 102 height 30
click at [475, 284] on button "04" at bounding box center [466, 272] width 45 height 29
type input "04:00"
click at [469, 273] on span "04" at bounding box center [469, 273] width 28 height 12
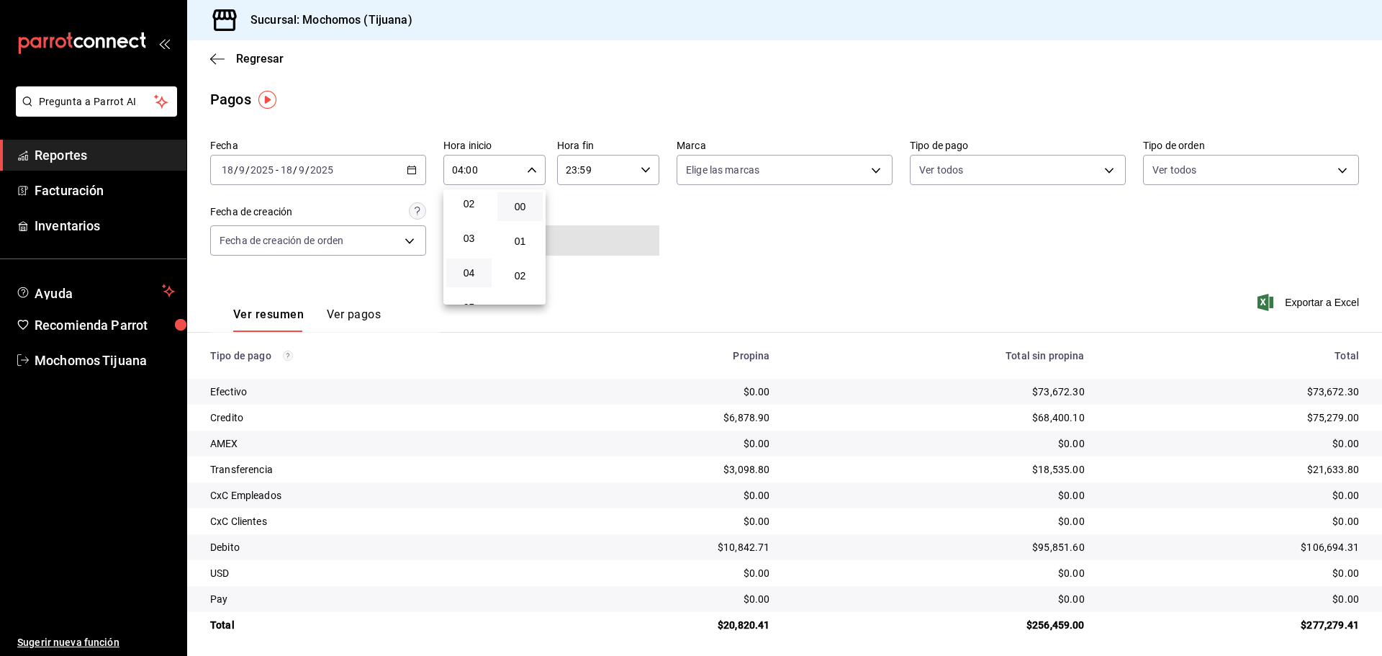
click at [1102, 174] on div at bounding box center [691, 328] width 1382 height 656
click at [1102, 168] on body "Pregunta a Parrot AI Reportes Facturación Inventarios Ayuda Recomienda Parrot M…" at bounding box center [691, 328] width 1382 height 656
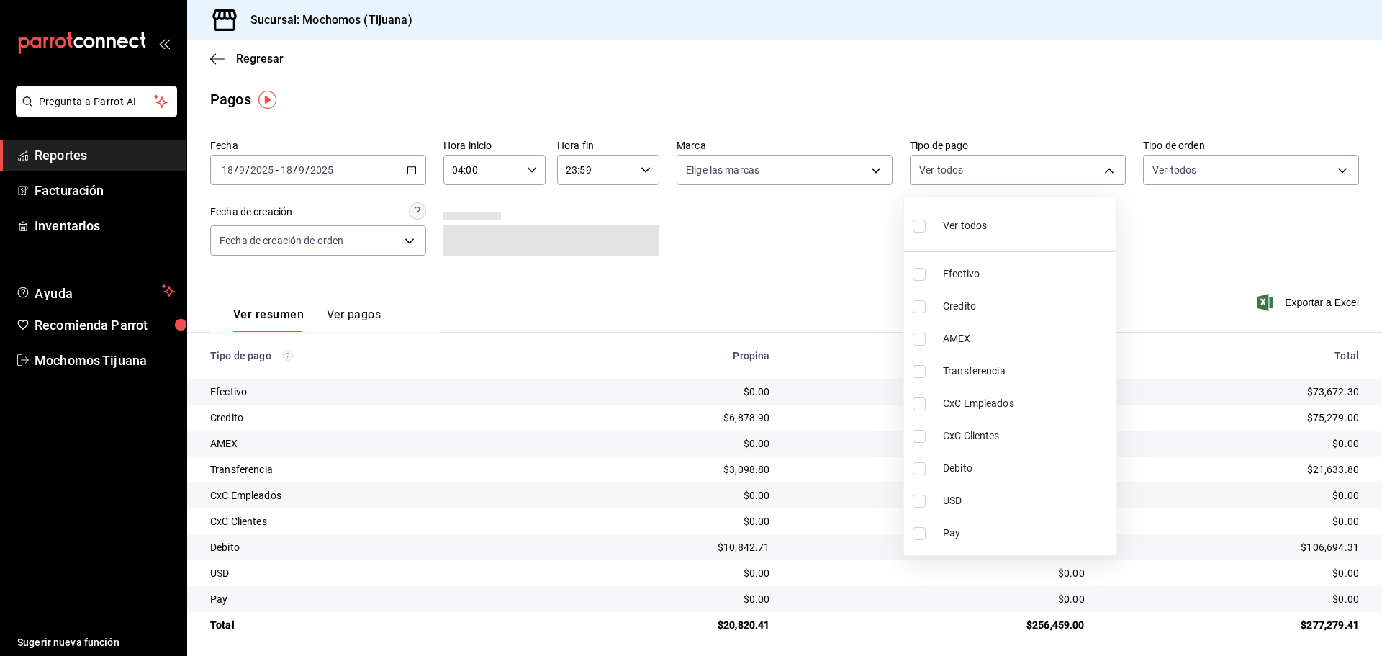
click at [922, 309] on input "checkbox" at bounding box center [919, 306] width 13 height 13
checkbox input "true"
type input "a27a072c-b141-4985-9f83-ae60dbe2196b"
click at [929, 466] on input "checkbox" at bounding box center [925, 468] width 13 height 13
checkbox input "true"
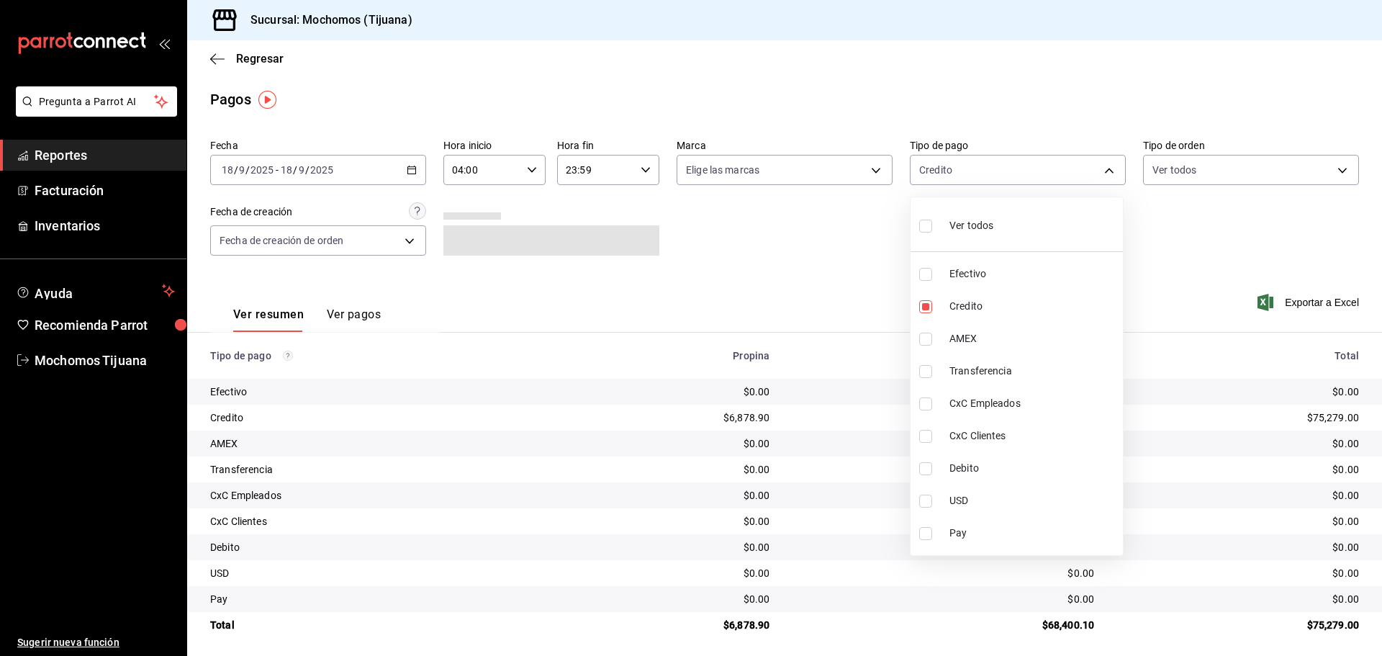
type input "a27a072c-b141-4985-9f83-ae60dbe2196b,b7370aa5-450f-4a05-bab4-2784151f97fb"
click at [264, 53] on div at bounding box center [691, 328] width 1382 height 656
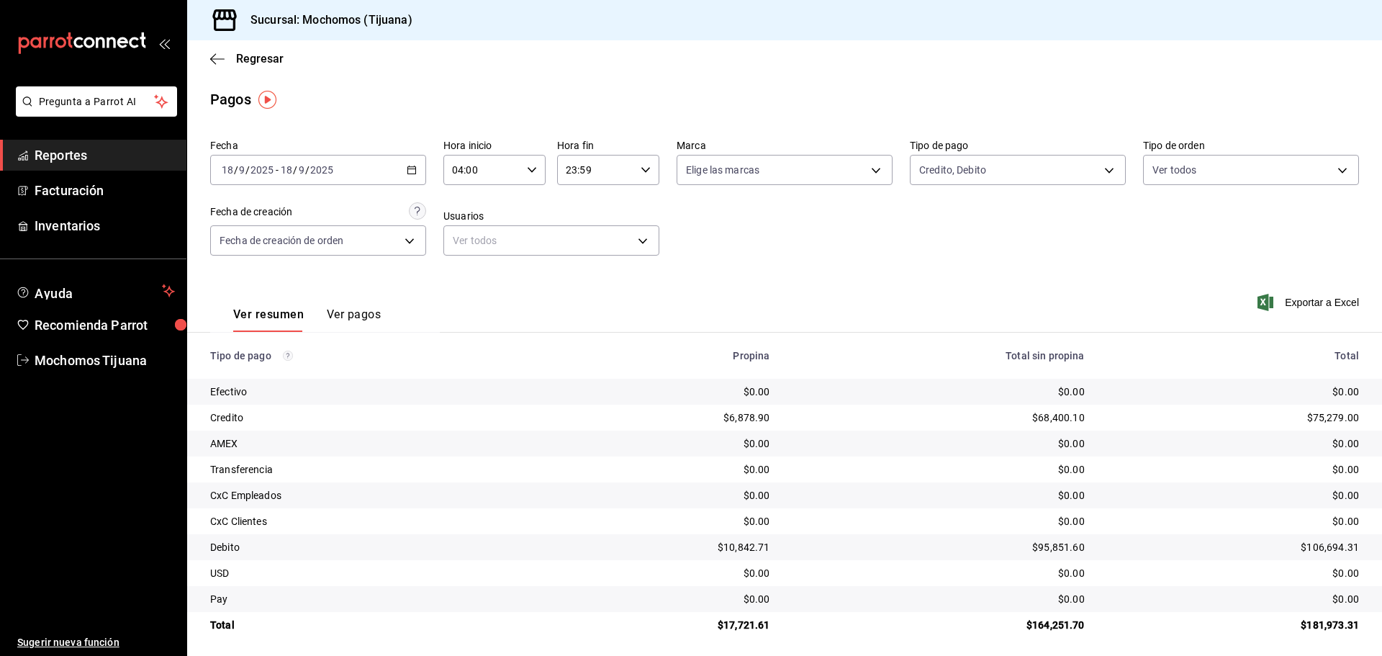
click at [264, 53] on span "Regresar" at bounding box center [260, 59] width 48 height 14
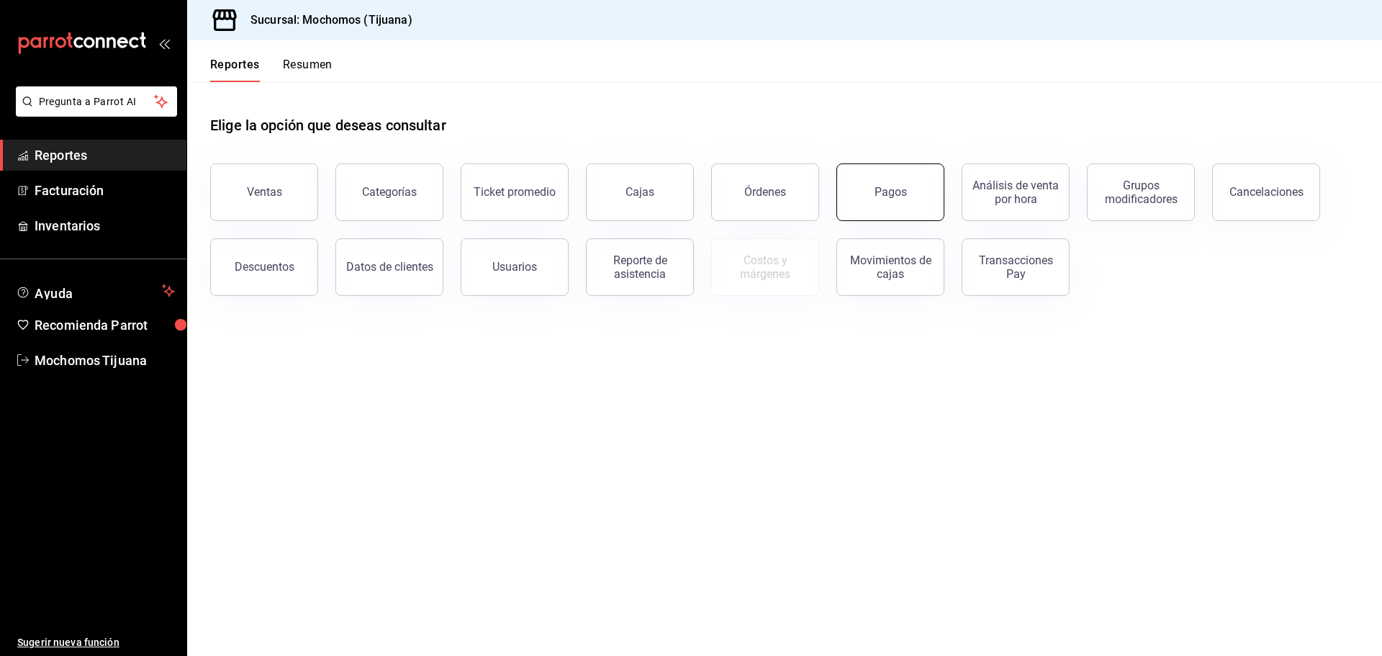
click at [862, 197] on button "Pagos" at bounding box center [891, 192] width 108 height 58
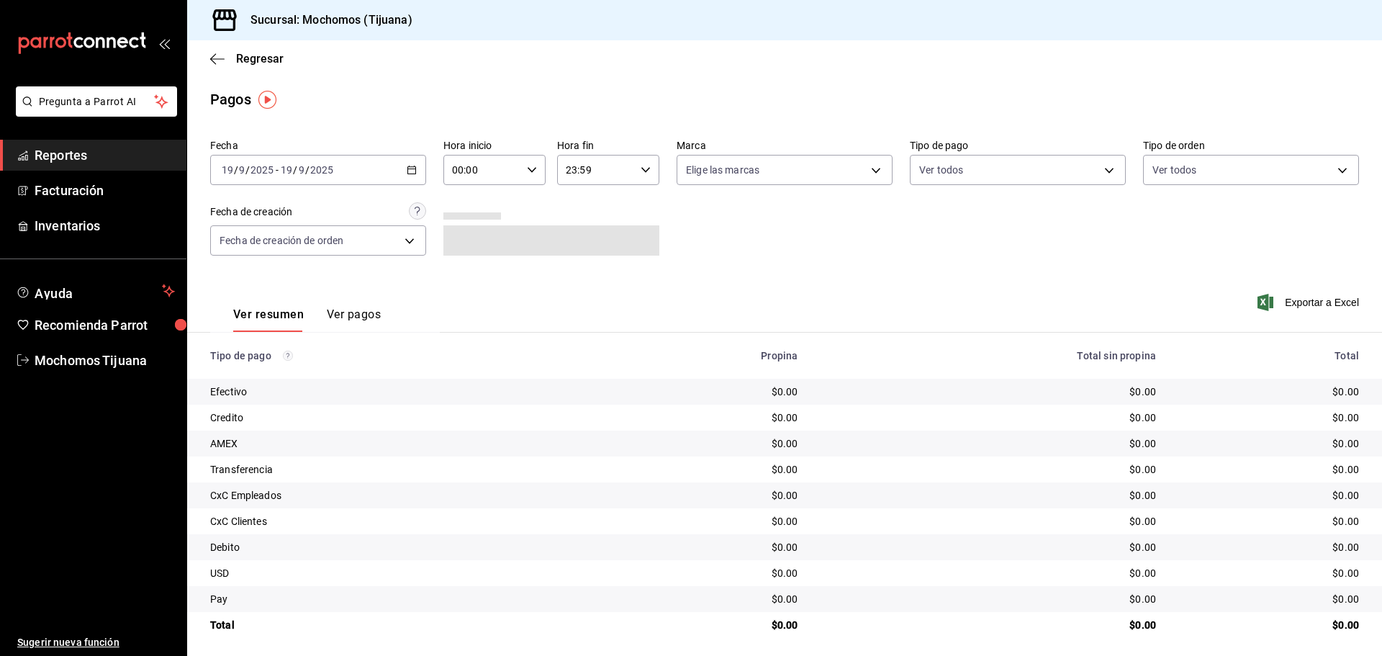
click at [413, 168] on \(Stroke\) "button" at bounding box center [411, 170] width 9 height 8
click at [289, 375] on span "Rango de fechas" at bounding box center [278, 375] width 112 height 15
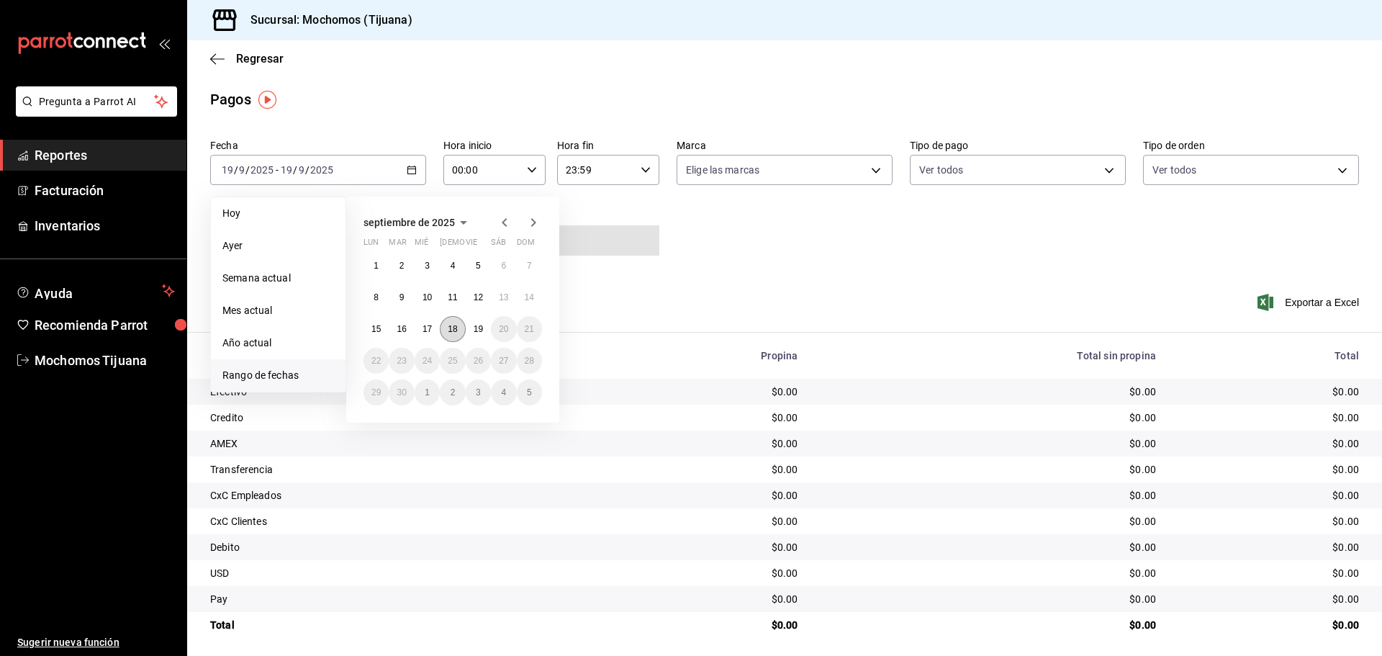
click at [454, 326] on abbr "18" at bounding box center [452, 329] width 9 height 10
click at [481, 332] on abbr "19" at bounding box center [478, 329] width 9 height 10
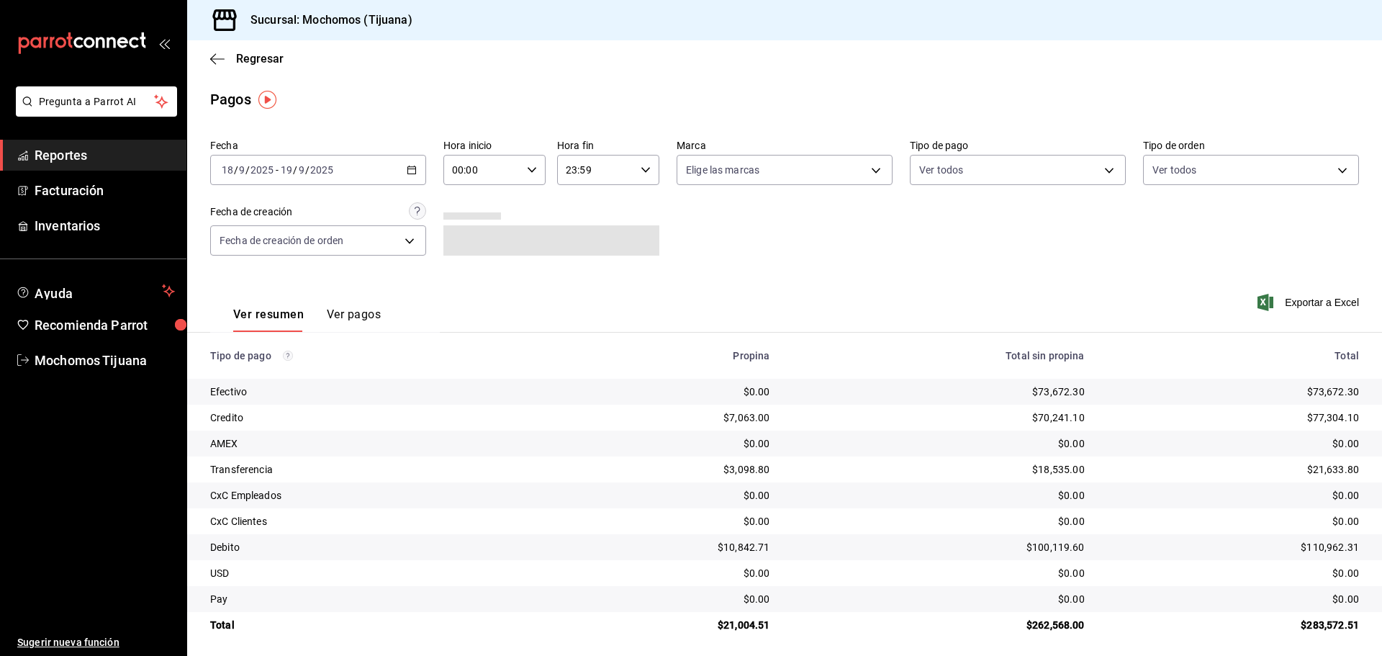
click at [529, 172] on \(Stroke\) "button" at bounding box center [532, 169] width 9 height 5
click at [471, 271] on span "04" at bounding box center [467, 273] width 28 height 12
type input "04:00"
click at [641, 168] on div at bounding box center [691, 328] width 1382 height 656
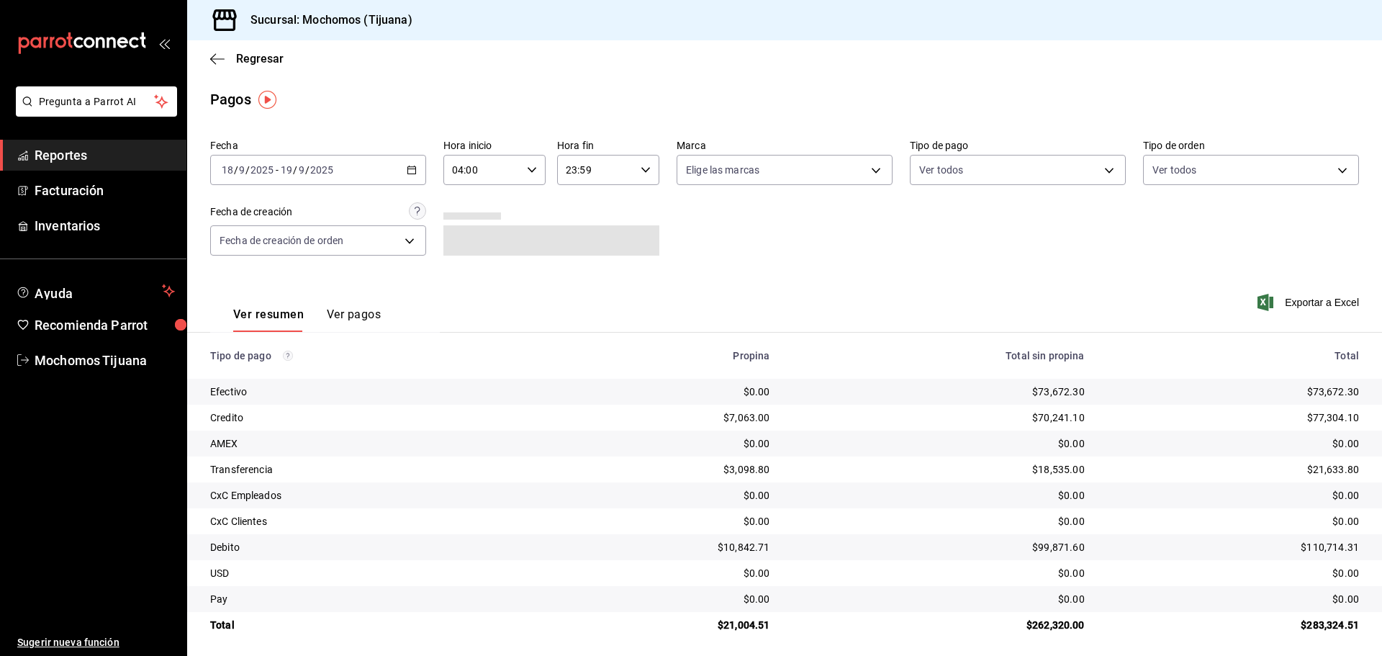
click at [647, 168] on div "23:59 Hora fin" at bounding box center [608, 170] width 102 height 30
click at [584, 203] on span "04" at bounding box center [579, 207] width 28 height 12
type input "04:59"
click at [1102, 168] on div at bounding box center [691, 328] width 1382 height 656
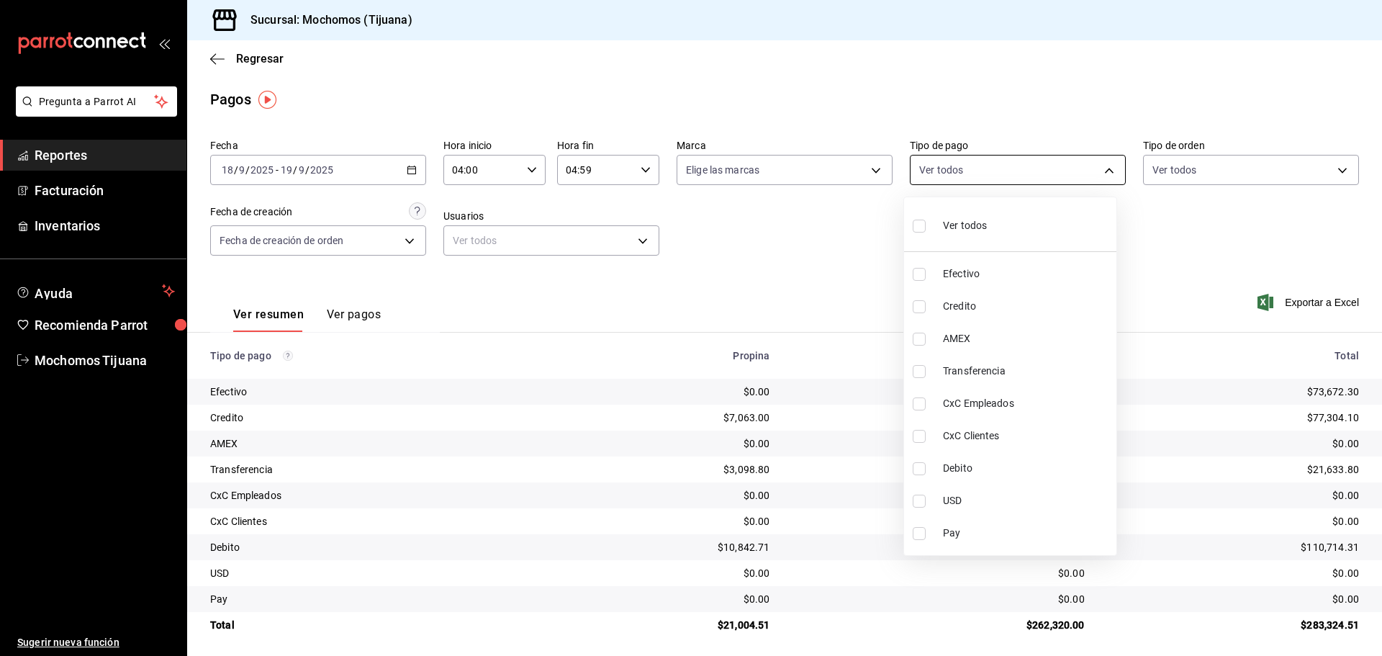
click at [1099, 169] on body "Pregunta a Parrot AI Reportes Facturación Inventarios Ayuda Recomienda Parrot M…" at bounding box center [691, 328] width 1382 height 656
click at [820, 248] on div at bounding box center [691, 328] width 1382 height 656
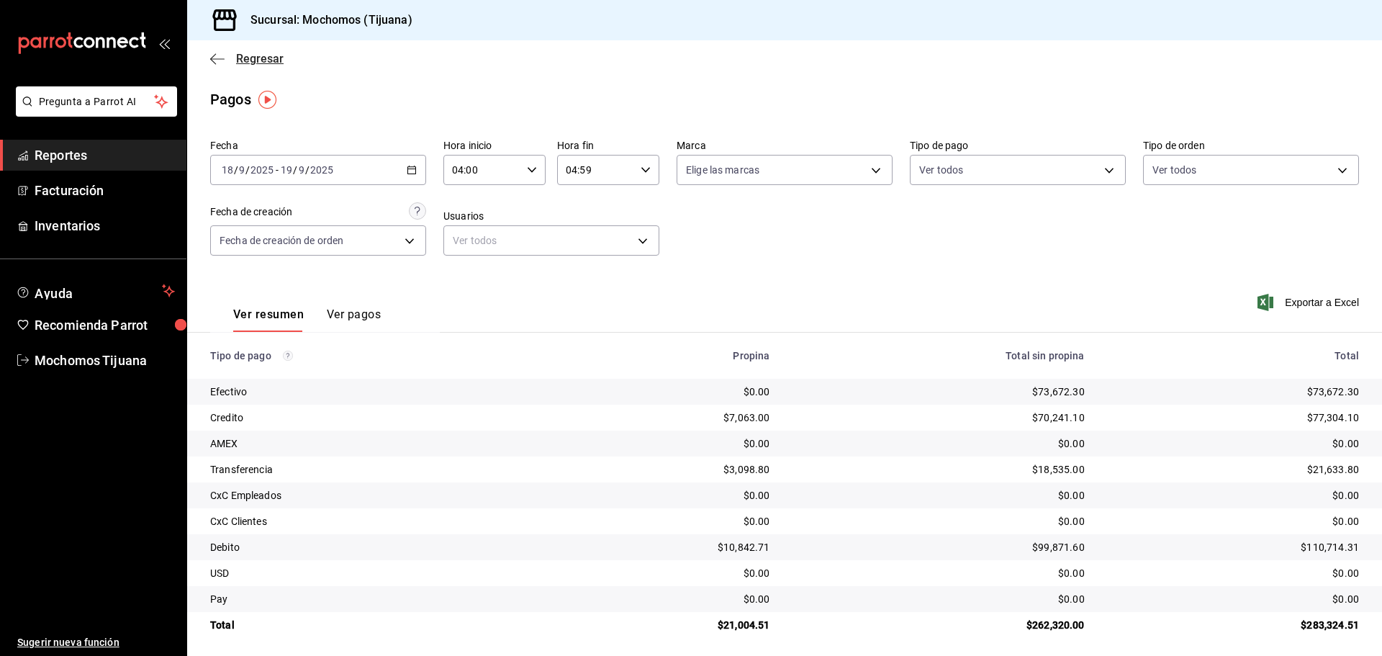
click at [223, 62] on icon "button" at bounding box center [217, 59] width 14 height 13
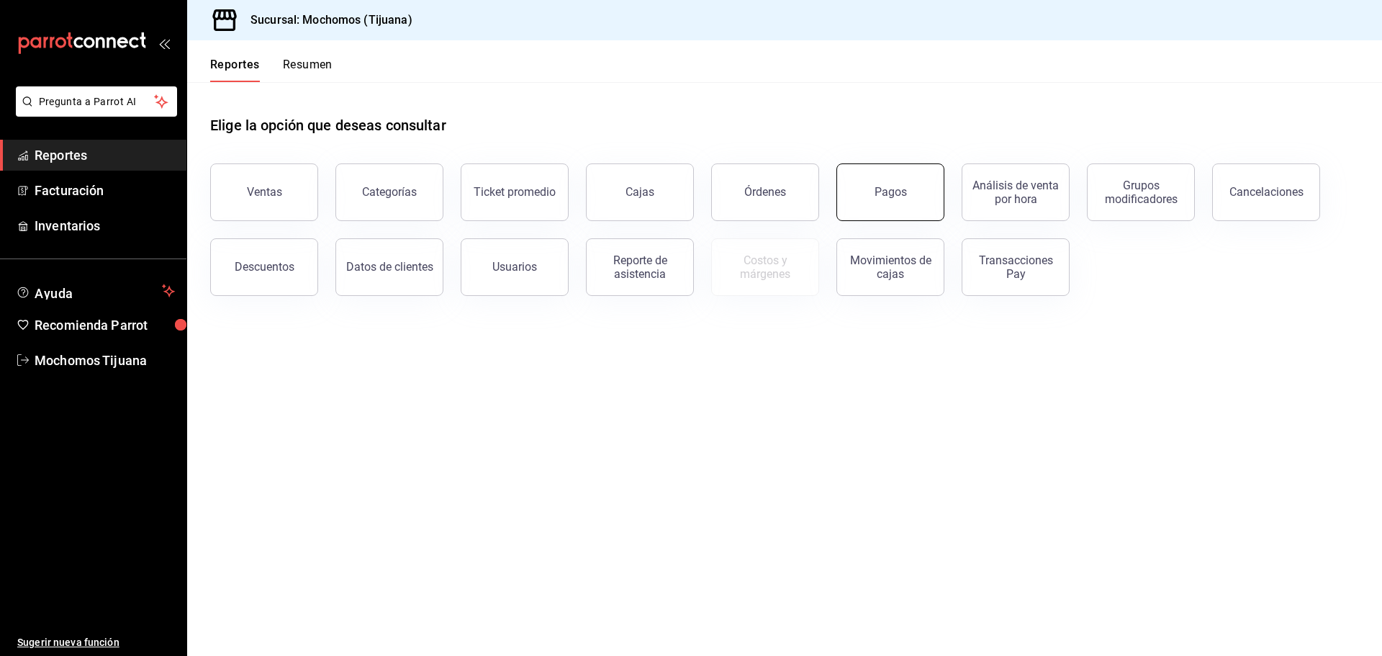
click at [875, 186] on button "Pagos" at bounding box center [891, 192] width 108 height 58
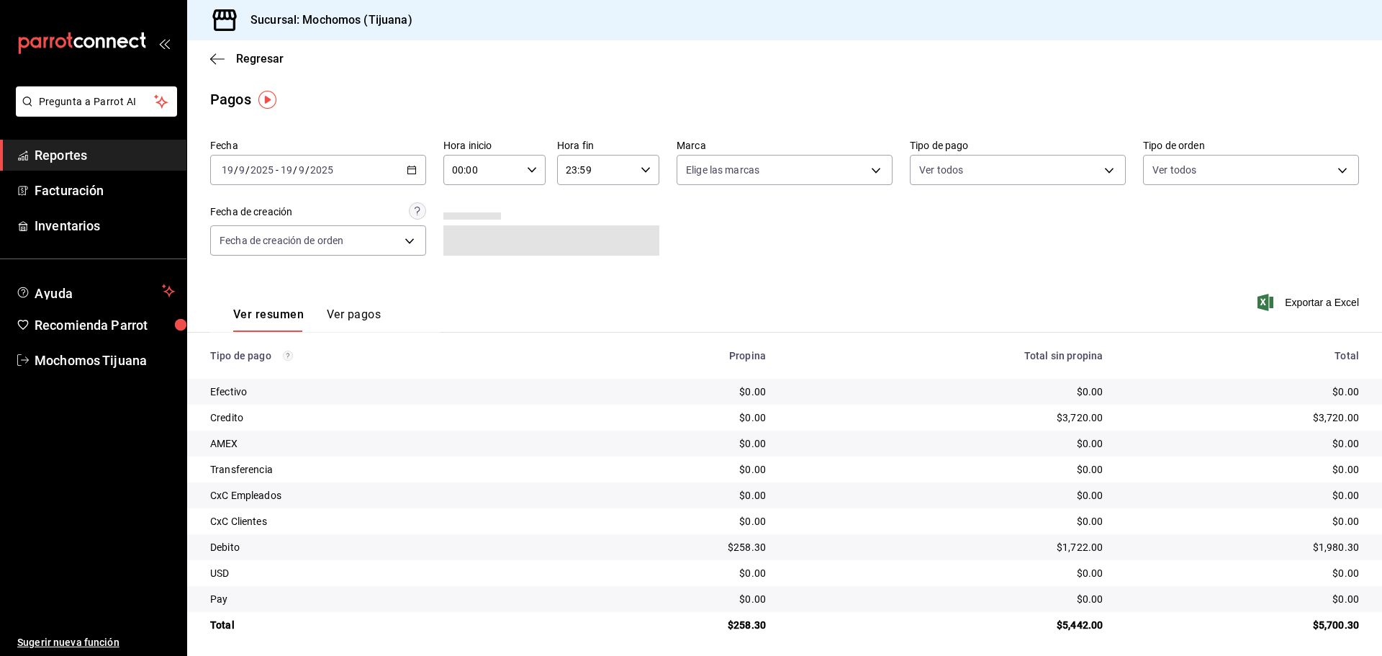
click at [414, 171] on \(Stroke\) "button" at bounding box center [411, 170] width 9 height 8
click at [261, 368] on span "Rango de fechas" at bounding box center [278, 375] width 112 height 15
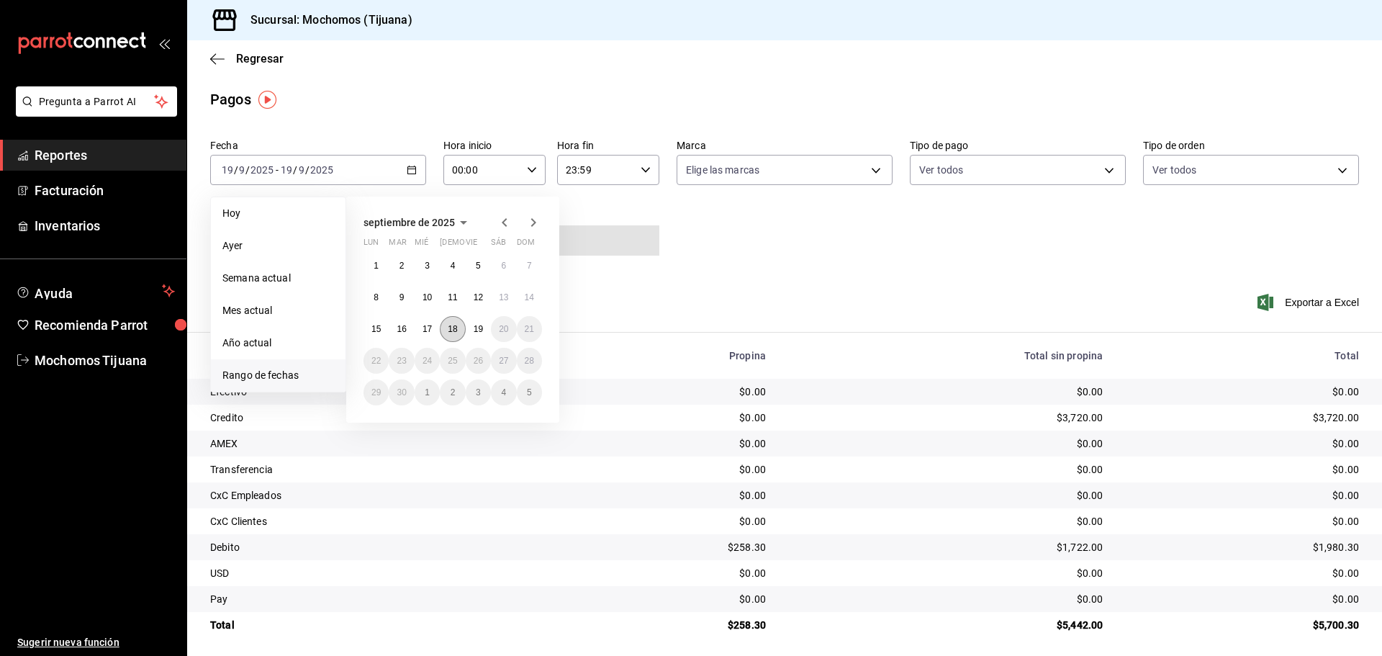
click at [450, 332] on abbr "18" at bounding box center [452, 329] width 9 height 10
click at [467, 332] on button "19" at bounding box center [478, 329] width 25 height 26
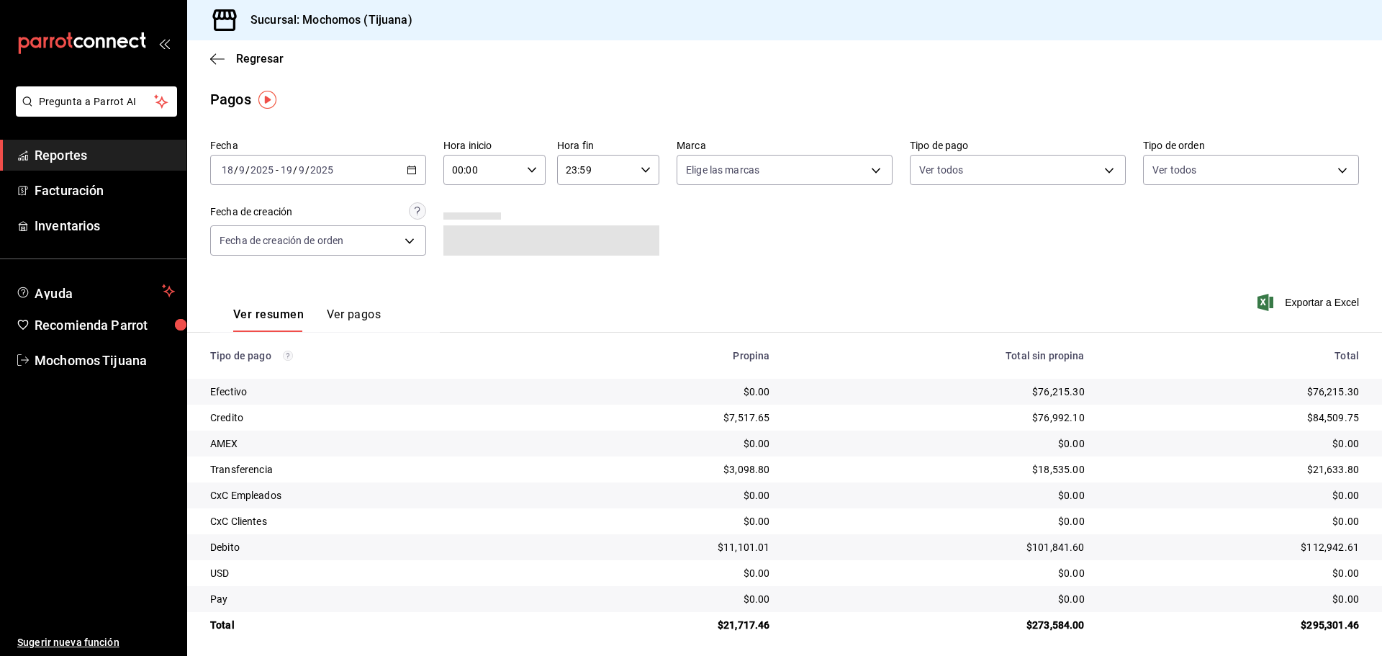
click at [526, 176] on div "00:00 Hora inicio" at bounding box center [494, 170] width 102 height 30
click at [464, 207] on button "04" at bounding box center [466, 200] width 45 height 29
type input "04:00"
click at [640, 173] on div at bounding box center [691, 328] width 1382 height 656
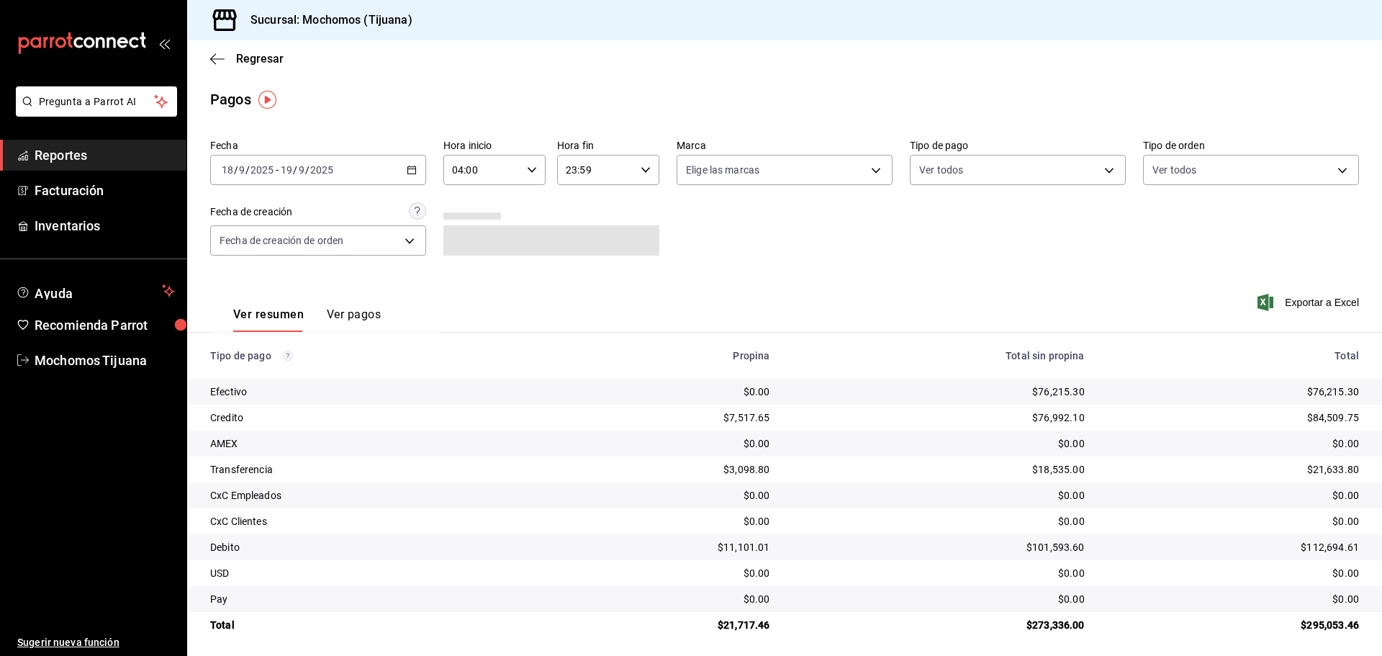
click at [641, 173] on icon "button" at bounding box center [646, 170] width 10 height 10
click at [581, 245] on span "03" at bounding box center [579, 244] width 28 height 12
type input "03:59"
click at [1102, 172] on div at bounding box center [691, 328] width 1382 height 656
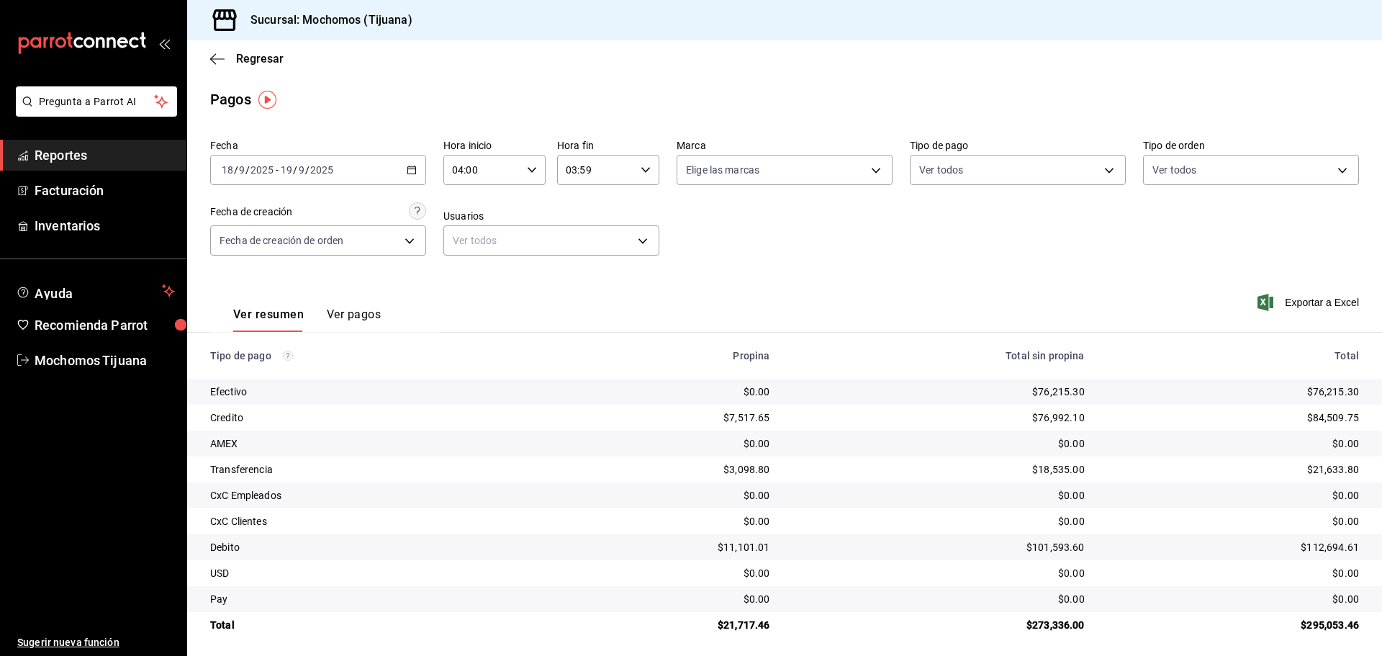
click at [1102, 172] on body "Pregunta a Parrot AI Reportes Facturación Inventarios Ayuda Recomienda Parrot M…" at bounding box center [691, 328] width 1382 height 656
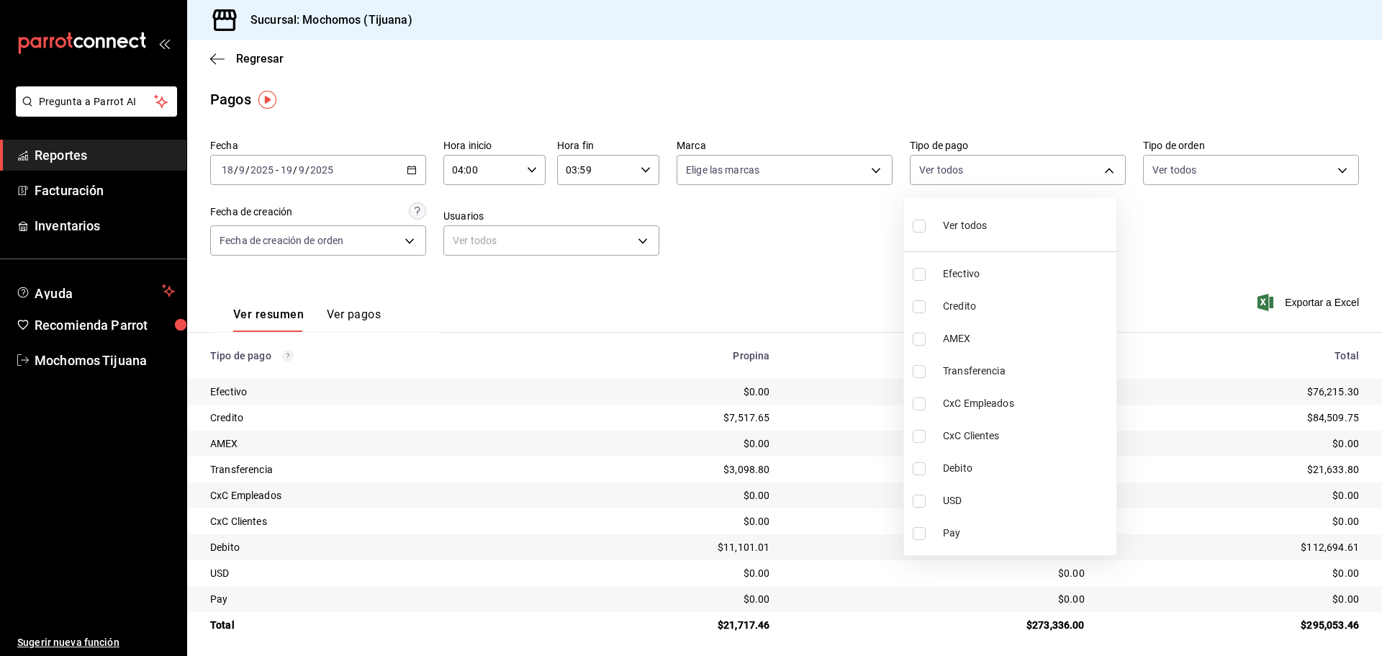
click at [913, 308] on input "checkbox" at bounding box center [919, 306] width 13 height 13
checkbox input "true"
type input "a27a072c-b141-4985-9f83-ae60dbe2196b"
click at [929, 467] on input "checkbox" at bounding box center [925, 468] width 13 height 13
checkbox input "true"
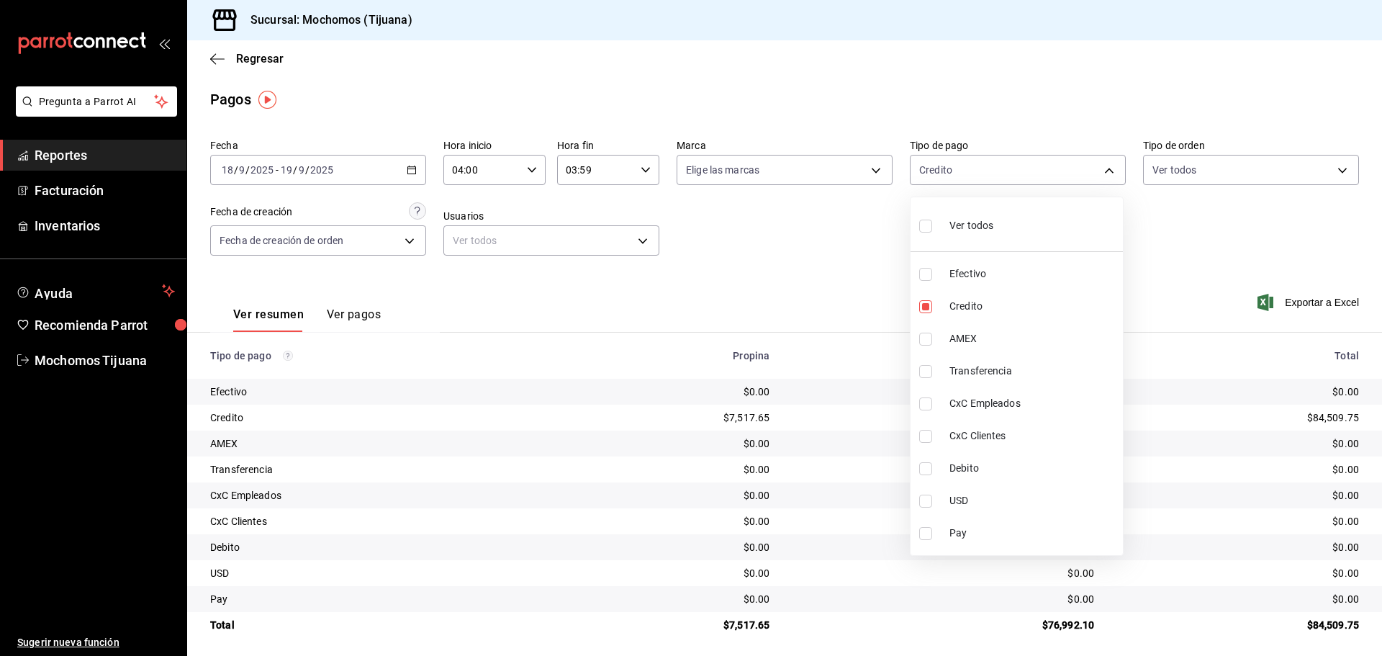
type input "a27a072c-b141-4985-9f83-ae60dbe2196b,b7370aa5-450f-4a05-bab4-2784151f97fb"
click at [929, 226] on input "checkbox" at bounding box center [925, 226] width 13 height 13
checkbox input "true"
type input "e823c082-5bf3-4e6e-b961-f7623faa40a9,a27a072c-b141-4985-9f83-ae60dbe2196b,28e67…"
checkbox input "true"
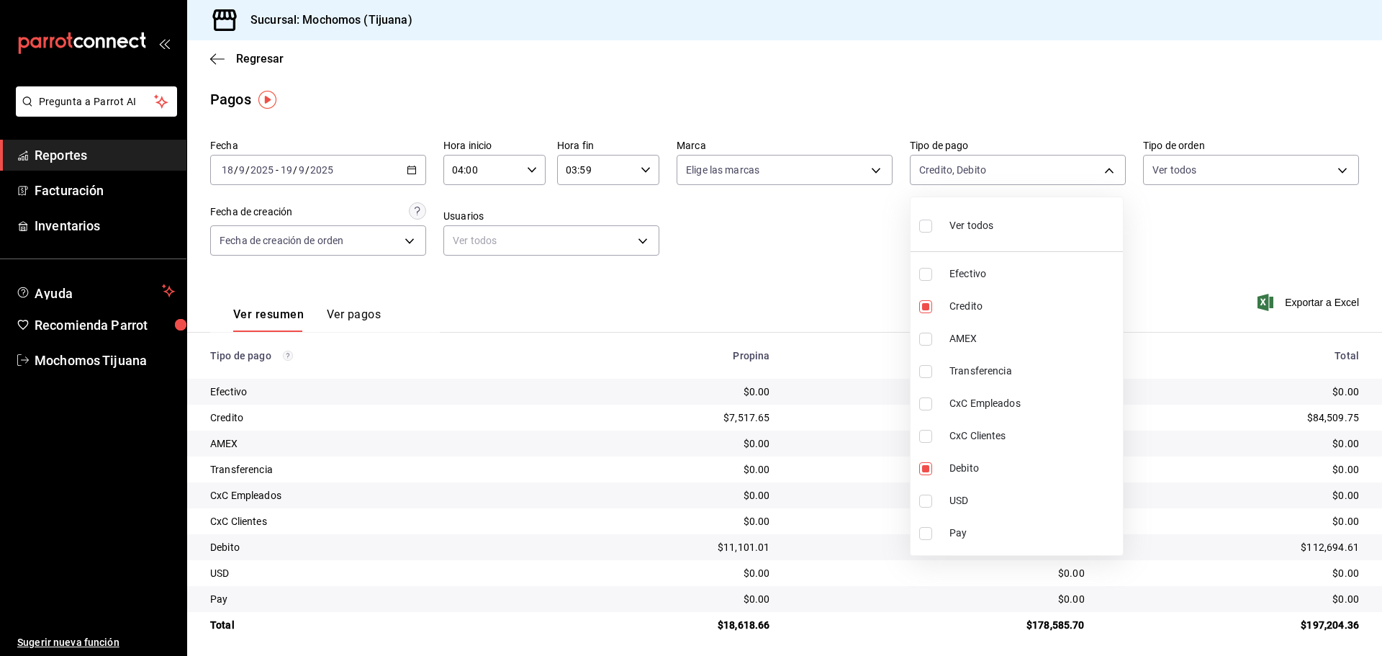
checkbox input "true"
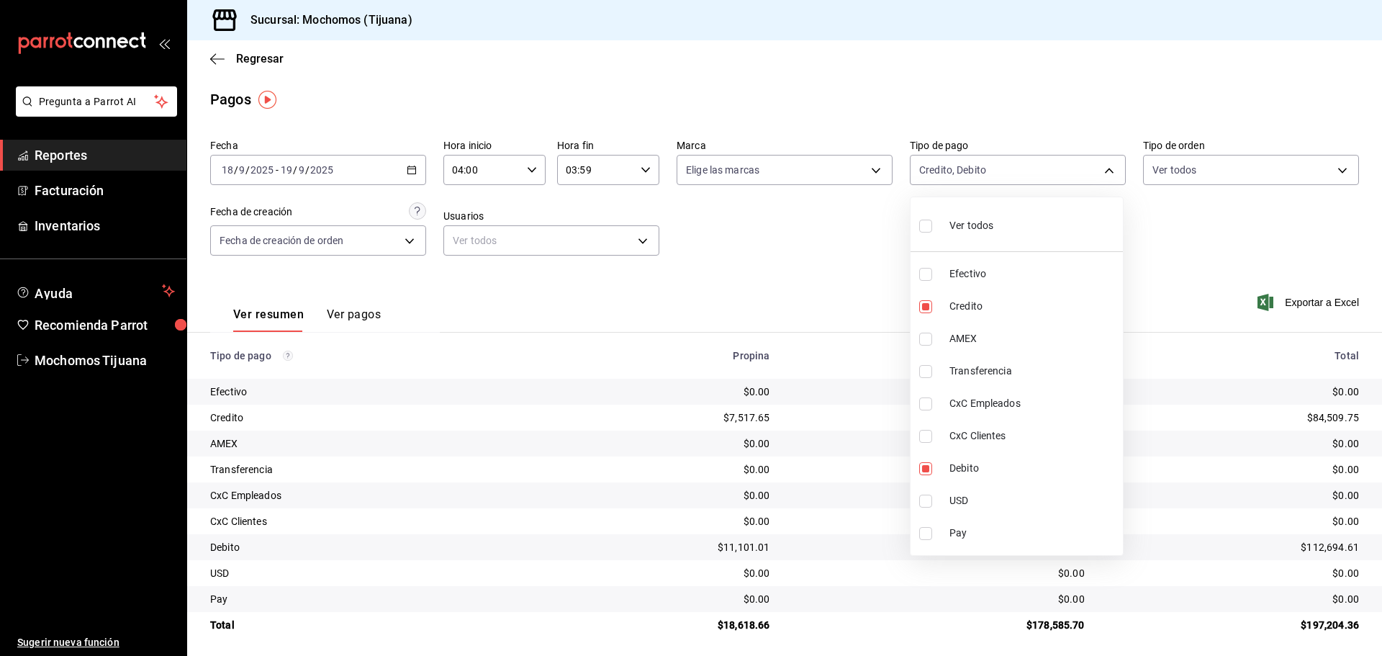
checkbox input "true"
click at [769, 288] on div at bounding box center [691, 328] width 1382 height 656
